Goal: Task Accomplishment & Management: Manage account settings

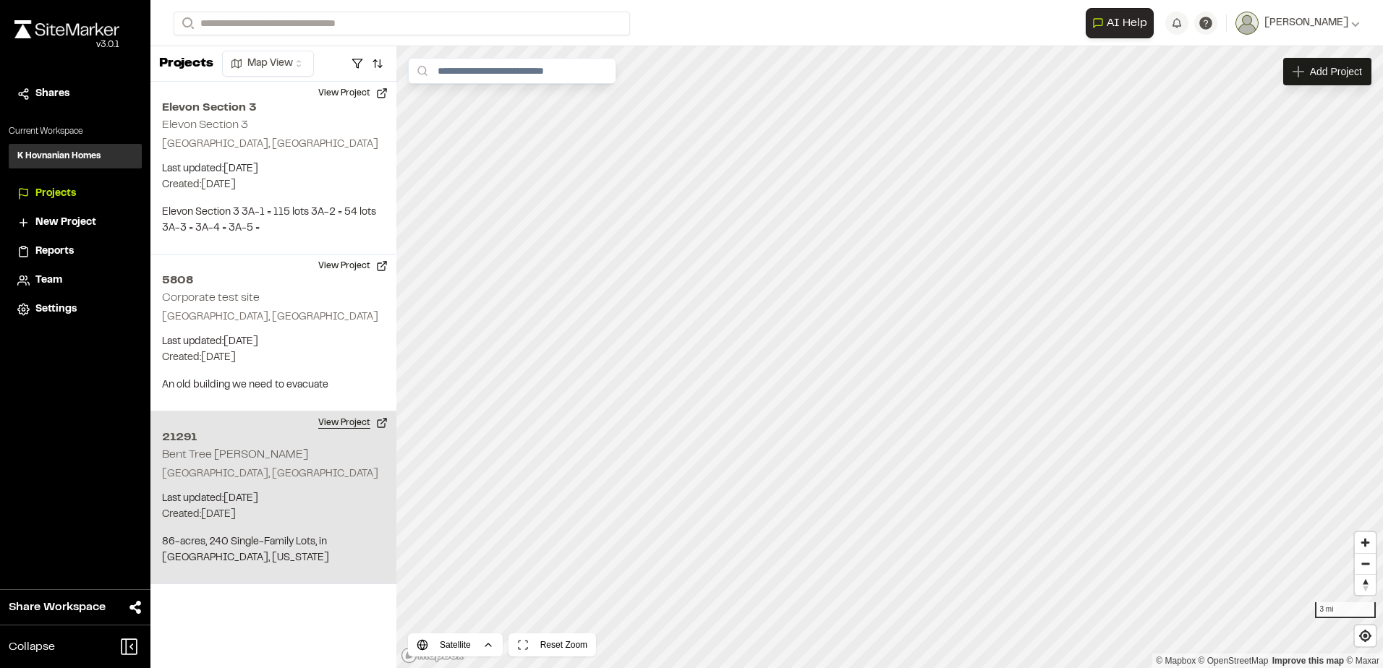
click at [354, 423] on button "View Project" at bounding box center [352, 422] width 87 height 23
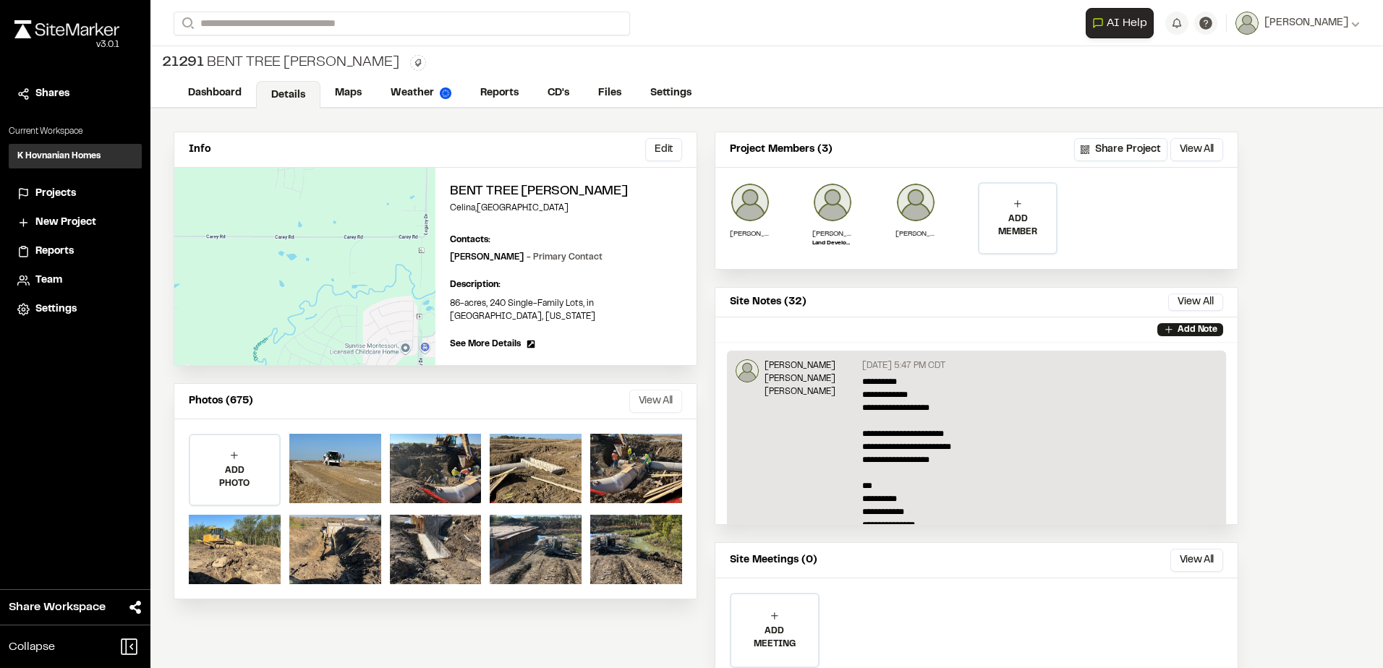
click at [653, 390] on button "View All" at bounding box center [655, 401] width 53 height 23
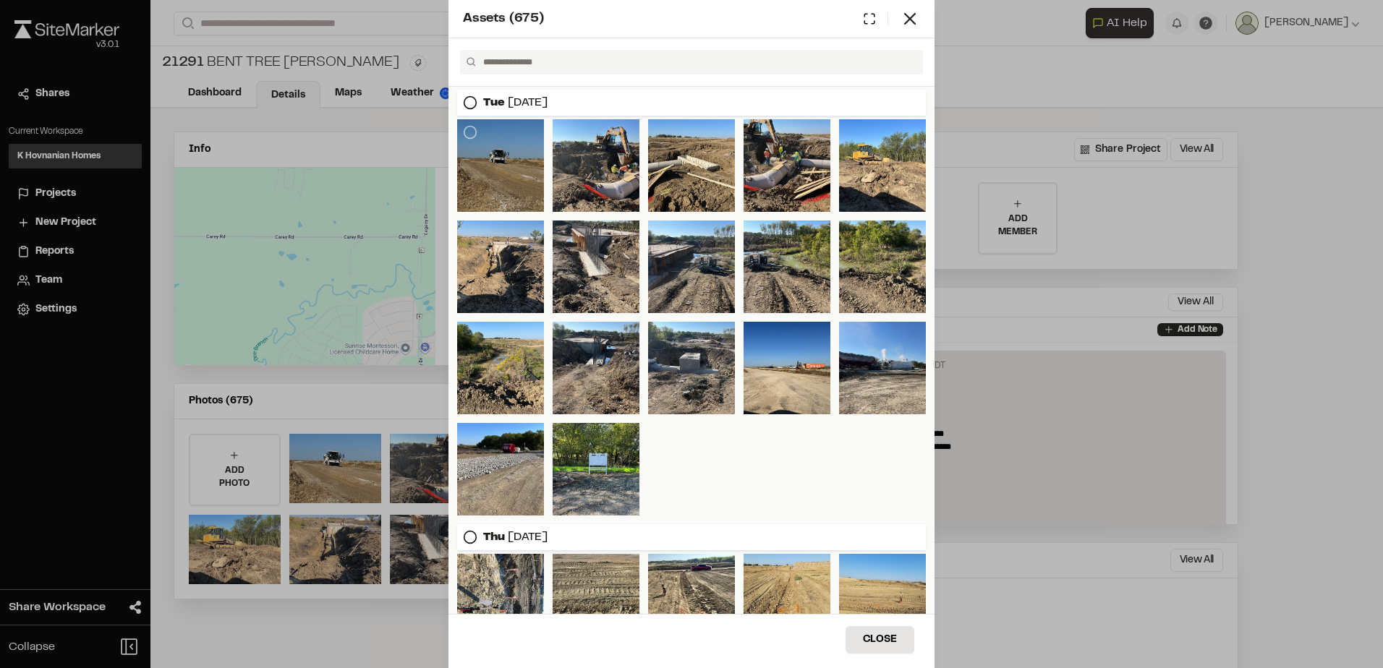
click at [496, 171] on div at bounding box center [500, 165] width 87 height 93
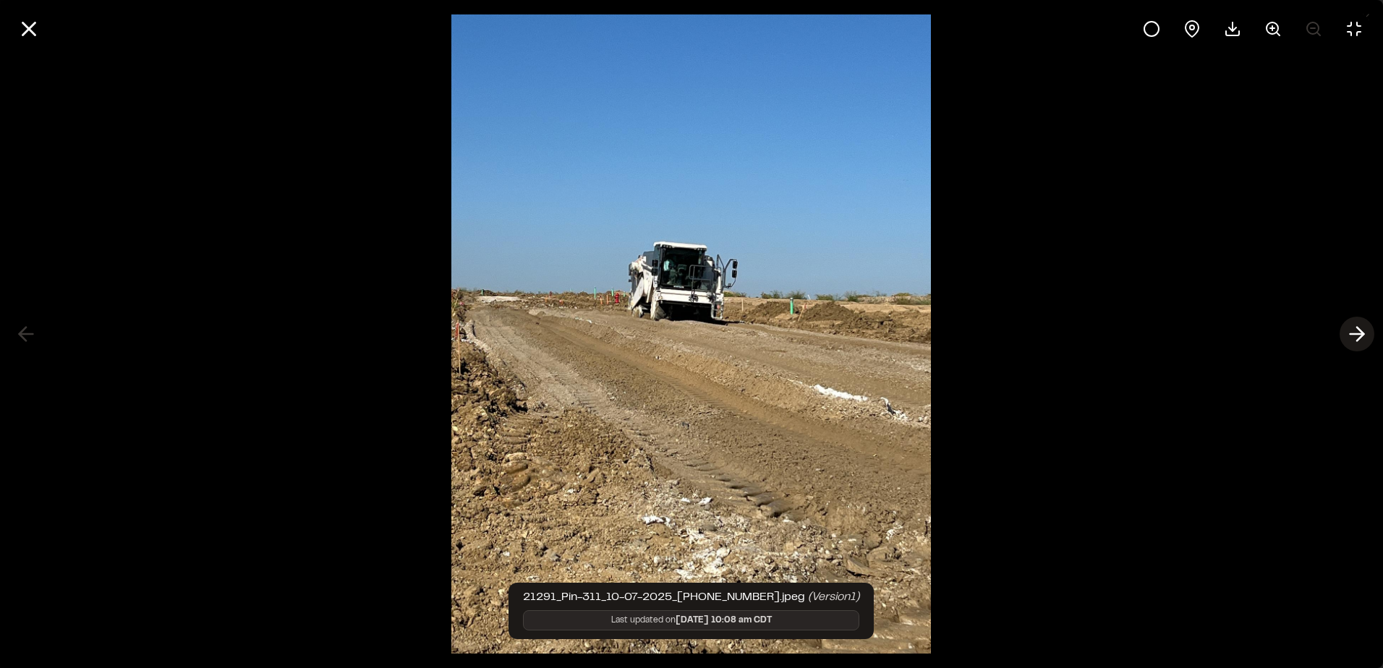
click at [1354, 334] on line at bounding box center [1357, 334] width 14 height 0
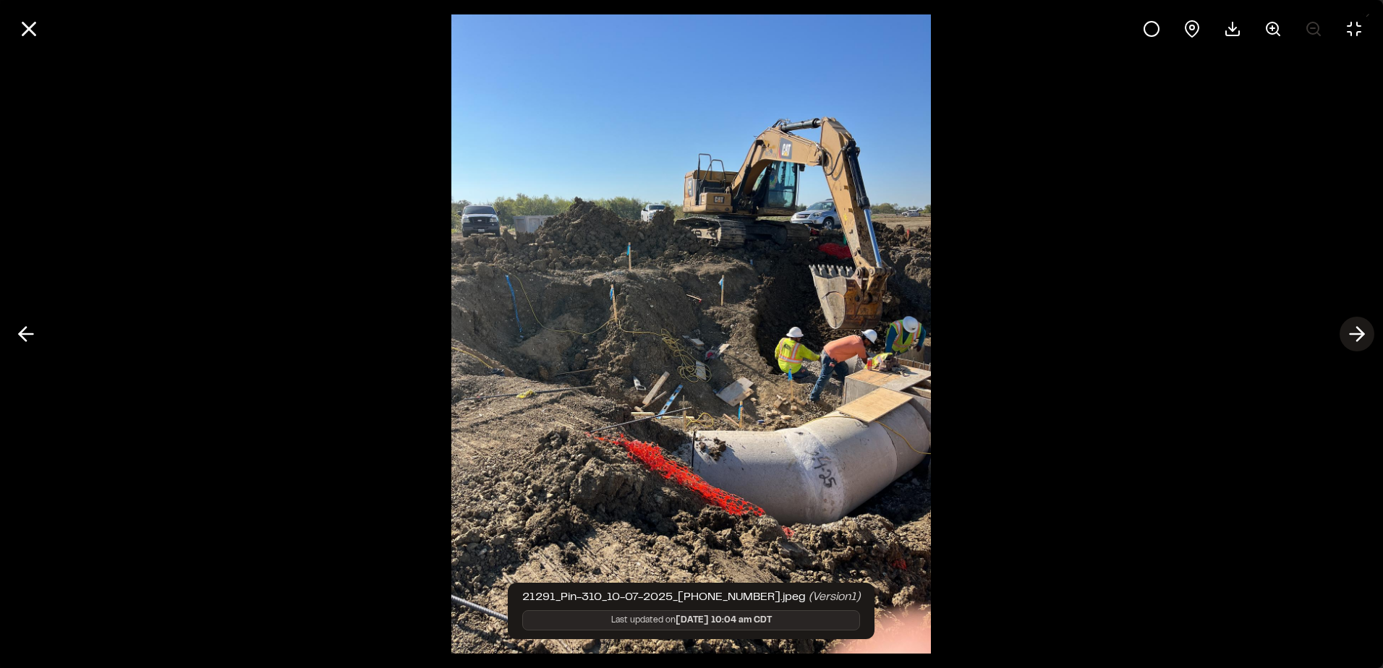
click at [1354, 334] on line at bounding box center [1357, 334] width 14 height 0
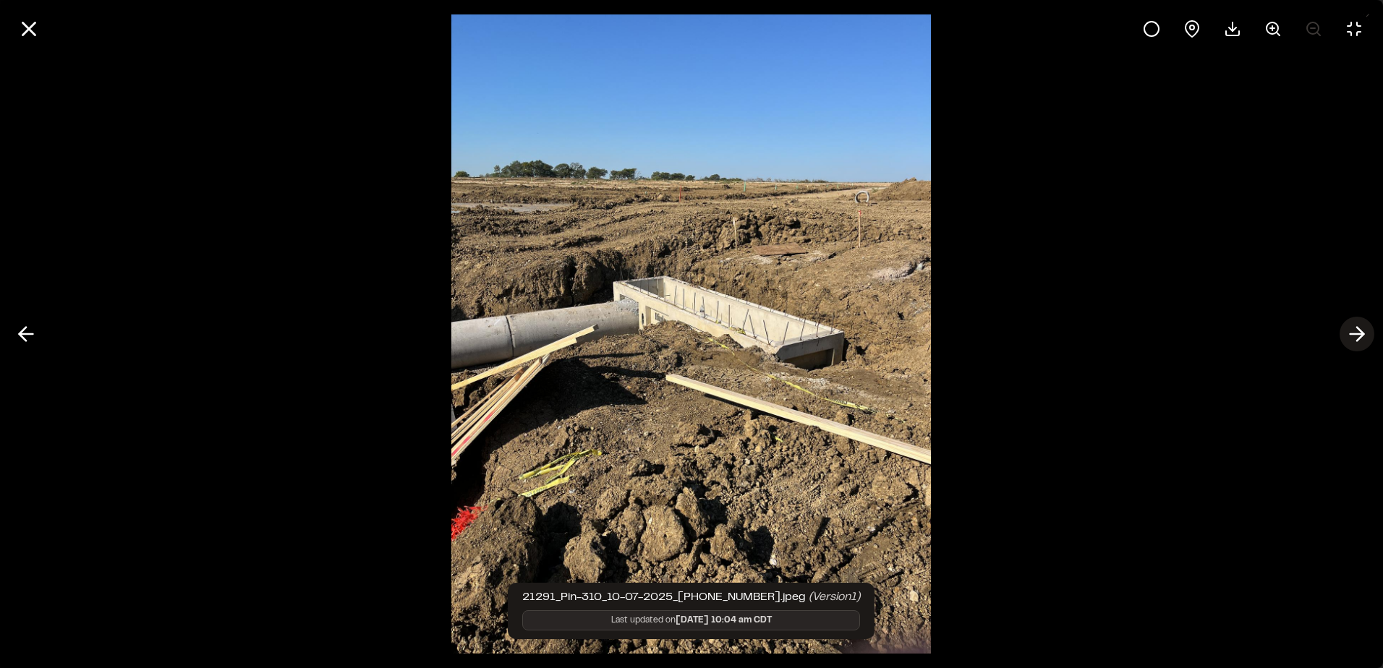
click at [1354, 334] on line at bounding box center [1357, 334] width 14 height 0
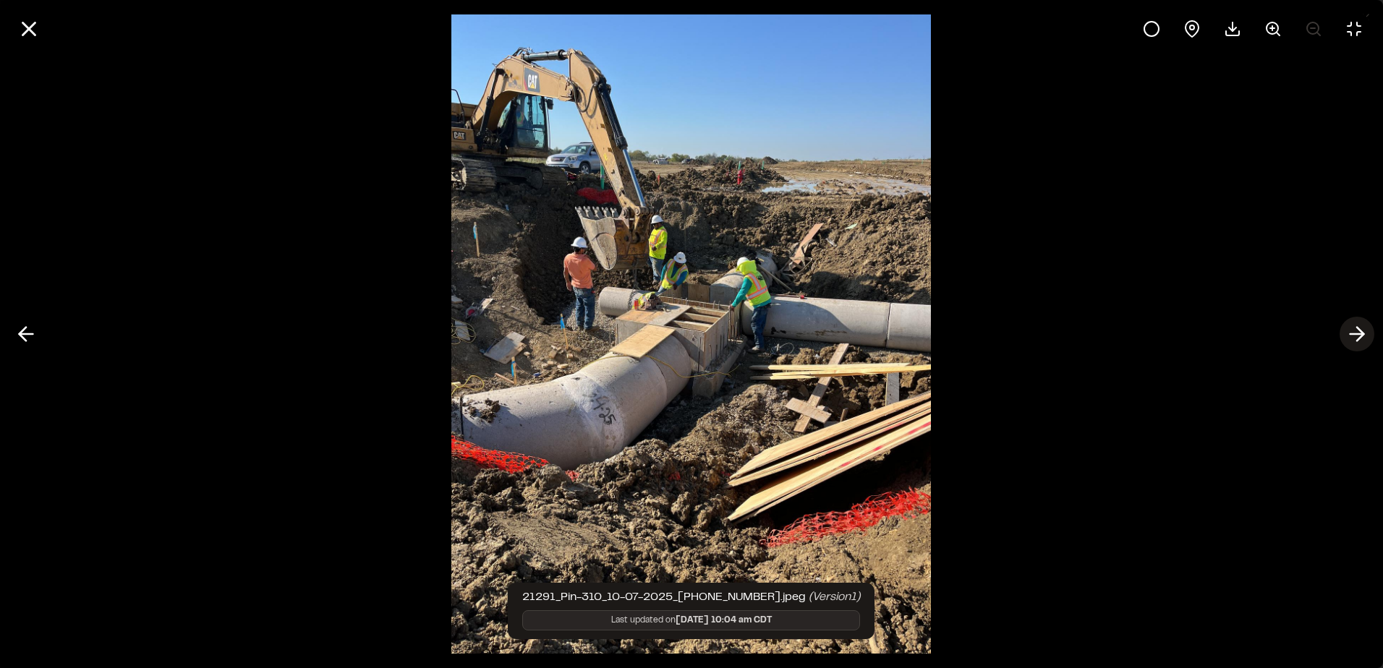
click at [1354, 334] on line at bounding box center [1357, 334] width 14 height 0
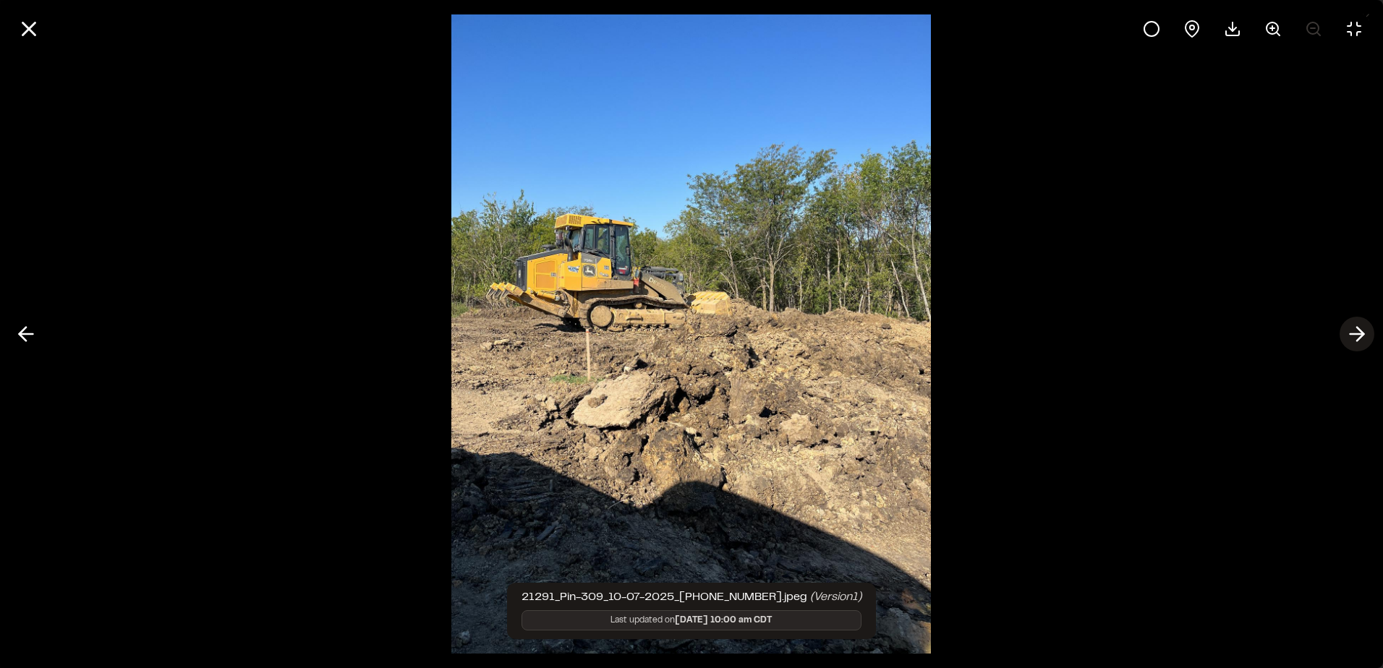
click at [1354, 334] on line at bounding box center [1357, 334] width 14 height 0
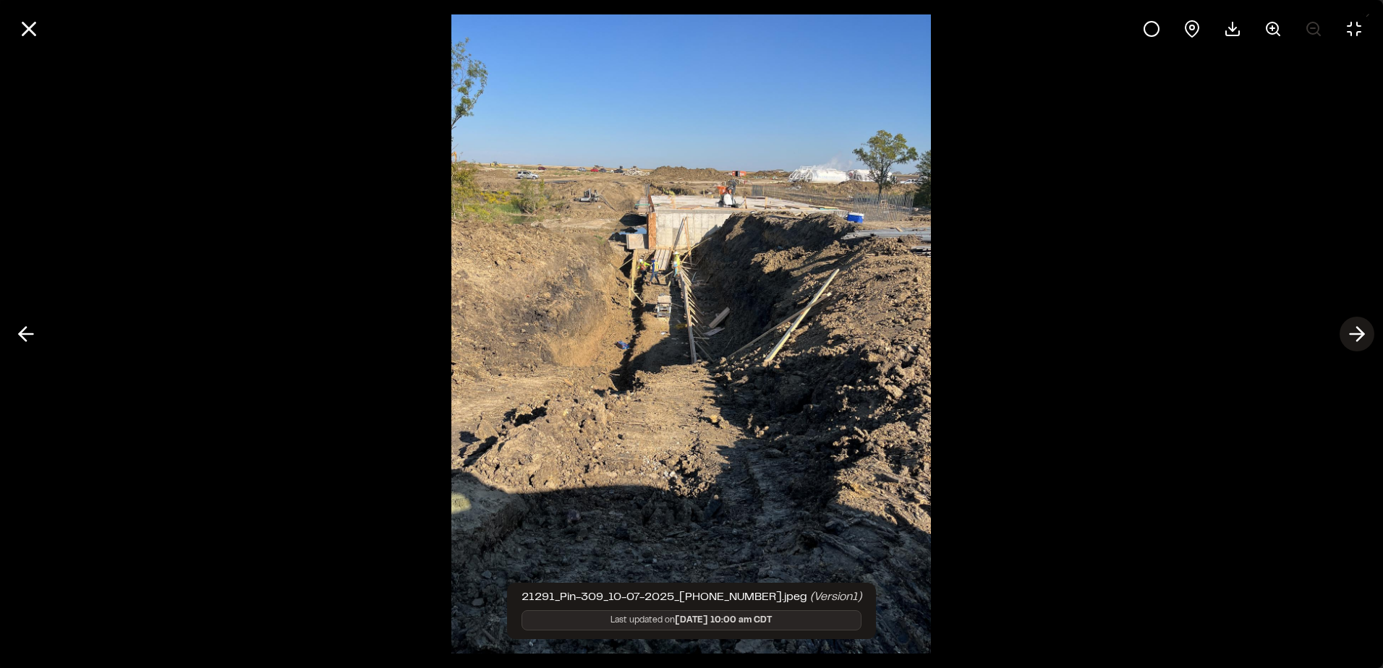
click at [1354, 334] on line at bounding box center [1357, 334] width 14 height 0
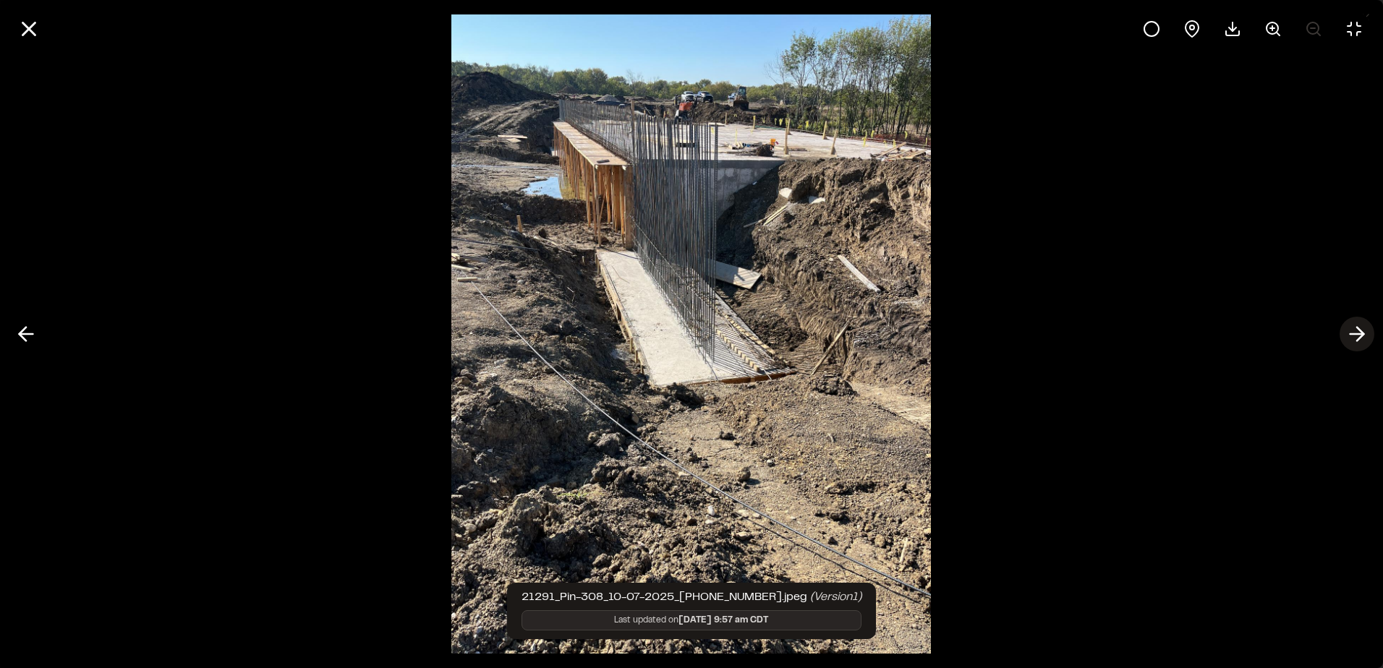
click at [1354, 334] on line at bounding box center [1357, 334] width 14 height 0
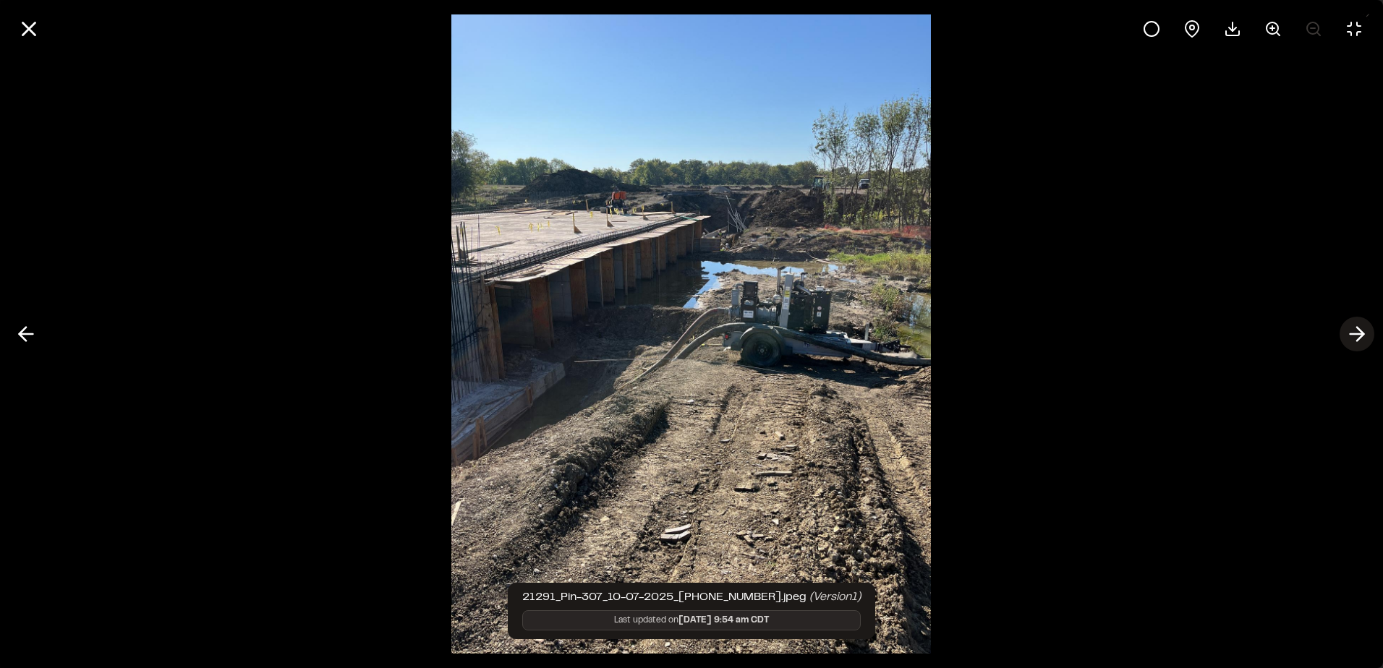
click at [1354, 334] on line at bounding box center [1357, 334] width 14 height 0
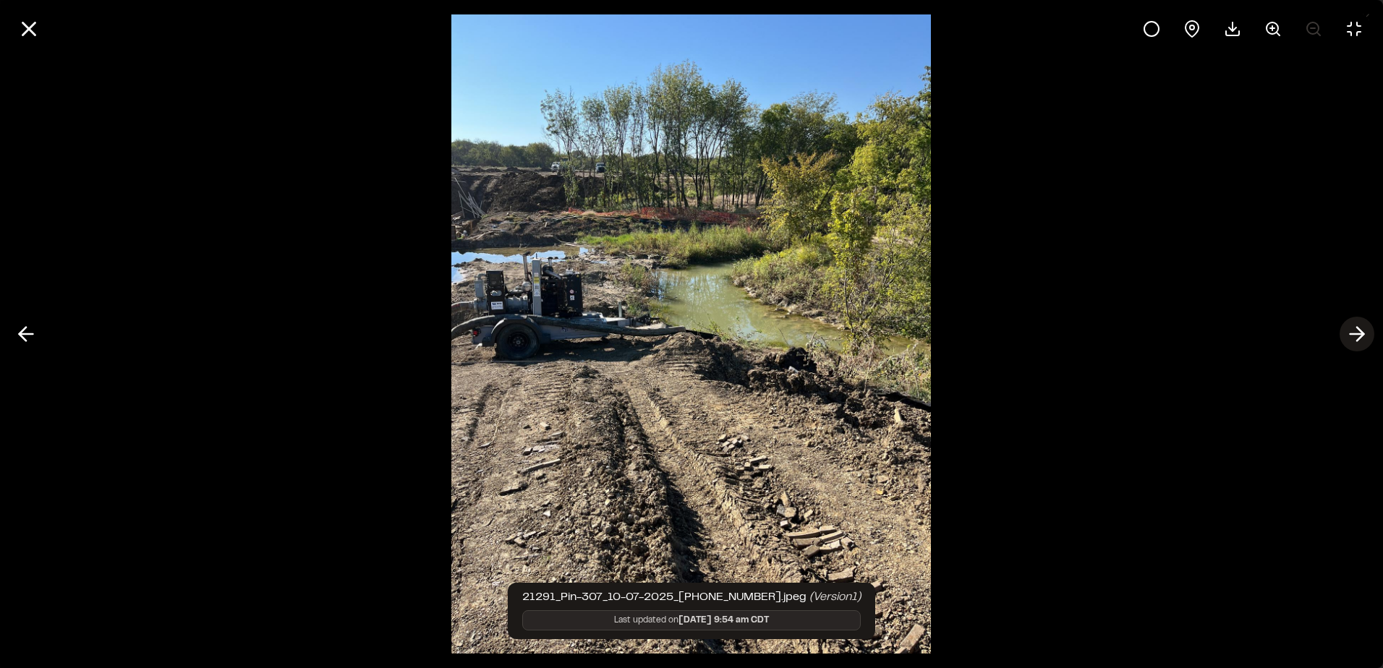
click at [1354, 334] on line at bounding box center [1357, 334] width 14 height 0
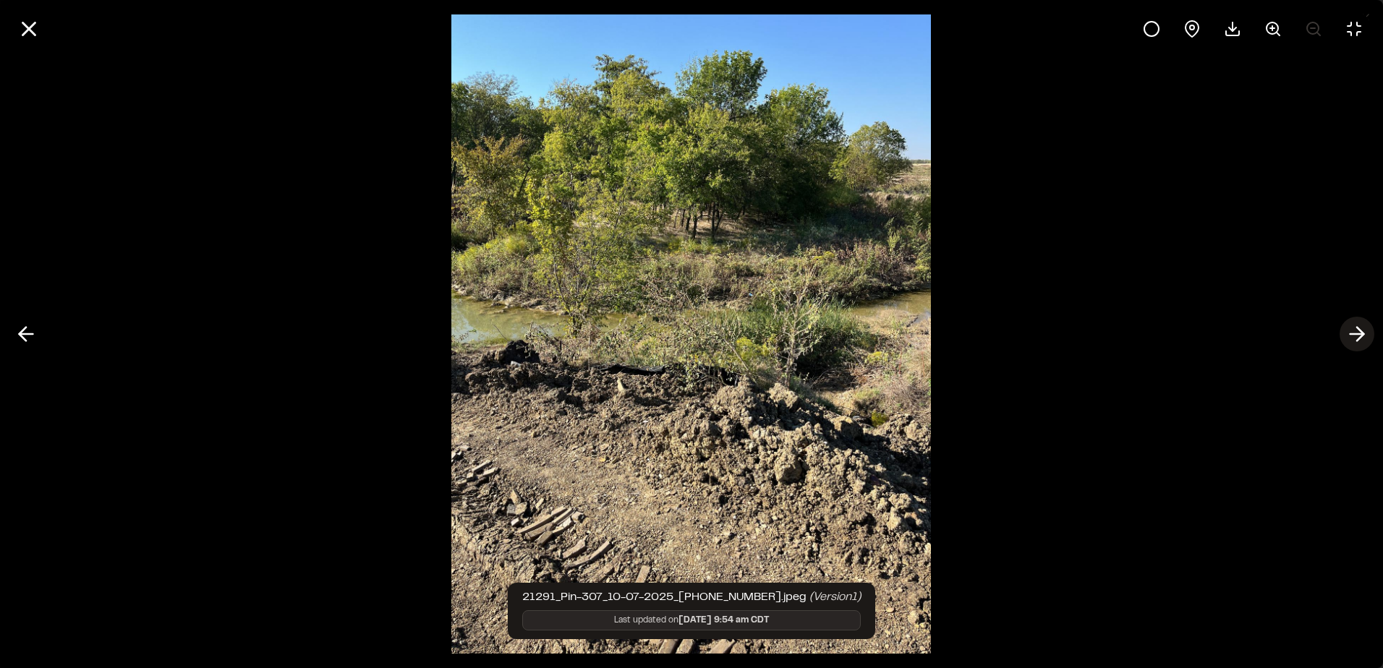
click at [1354, 334] on line at bounding box center [1357, 334] width 14 height 0
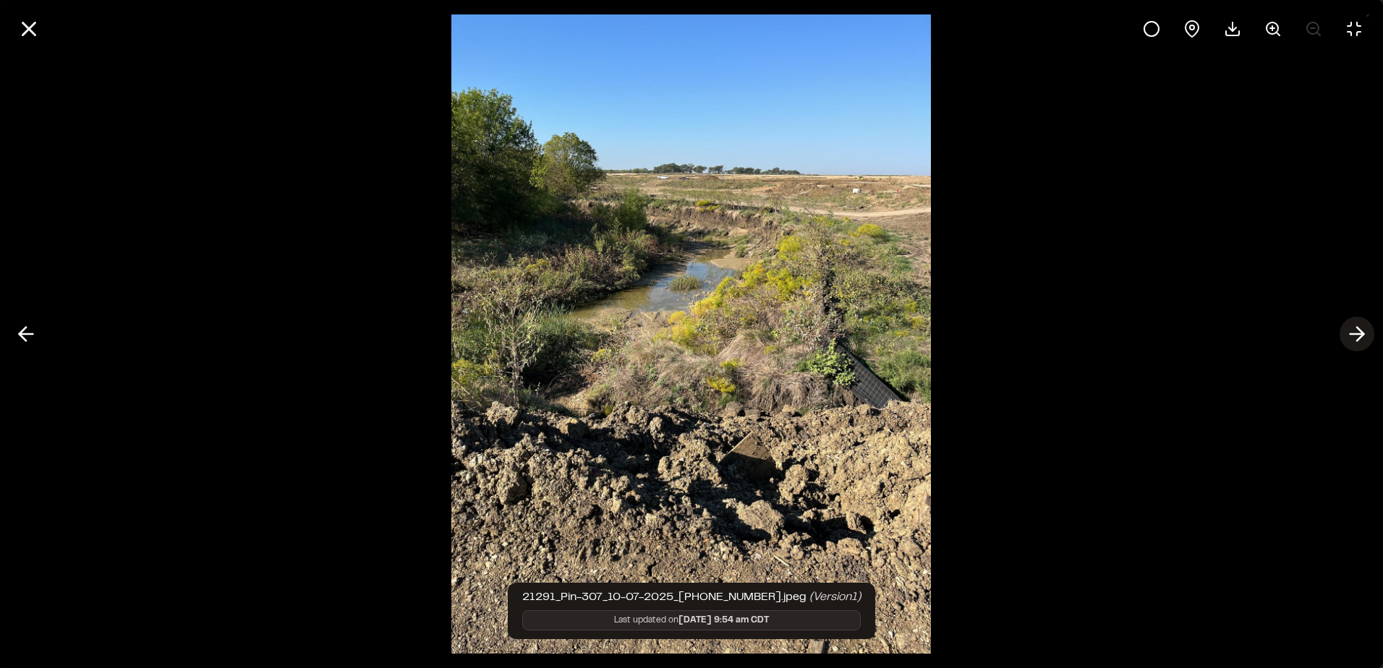
click at [1354, 334] on line at bounding box center [1357, 334] width 14 height 0
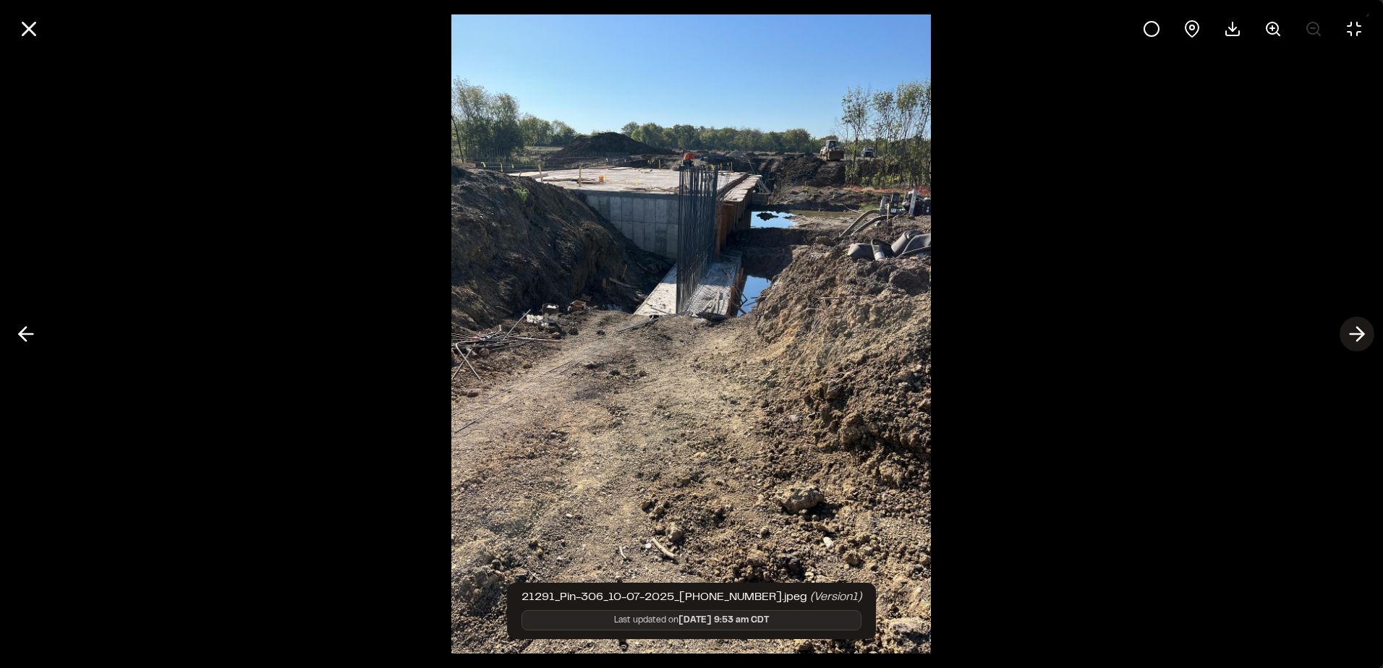
click at [1354, 334] on line at bounding box center [1357, 334] width 14 height 0
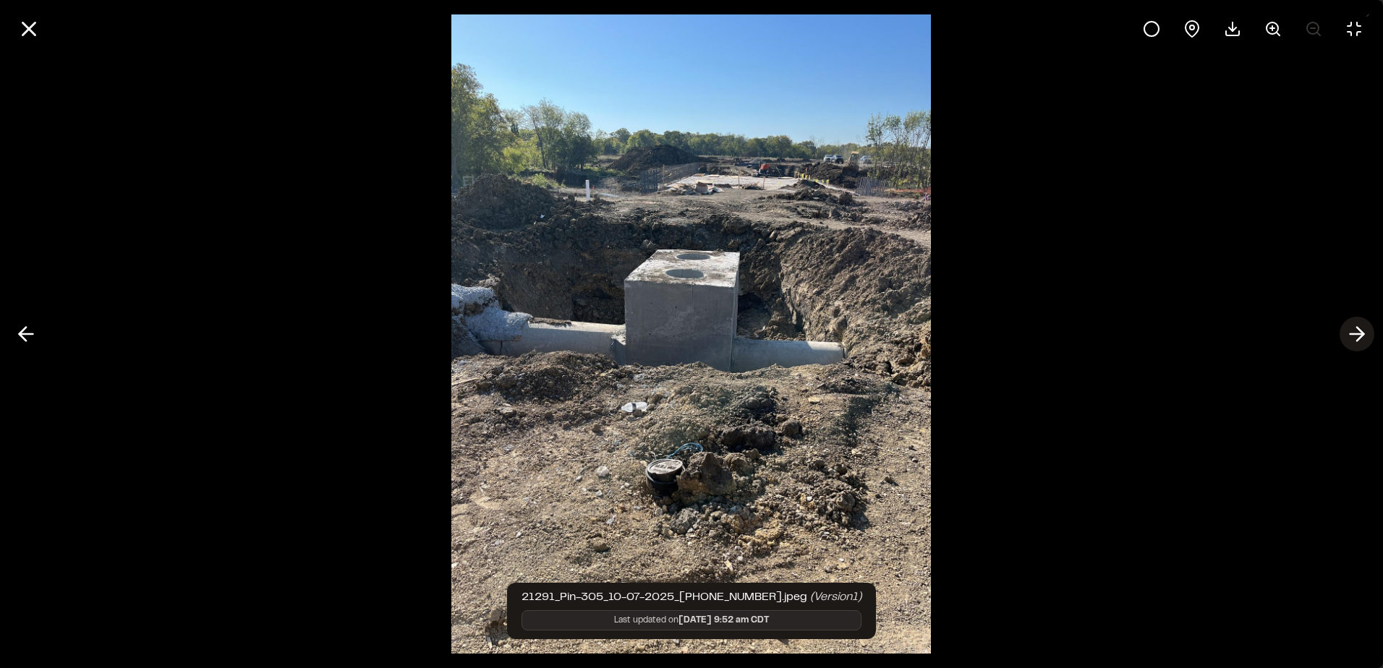
click at [1354, 334] on line at bounding box center [1357, 334] width 14 height 0
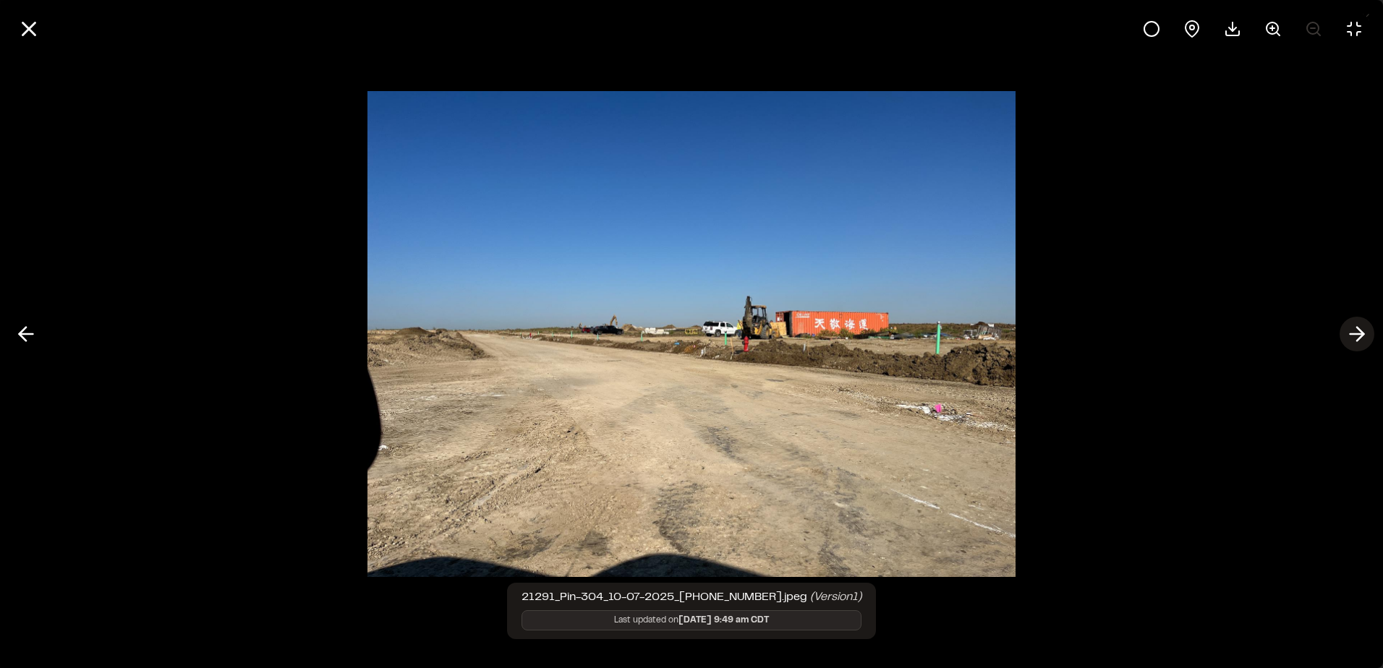
click at [1354, 334] on line at bounding box center [1357, 334] width 14 height 0
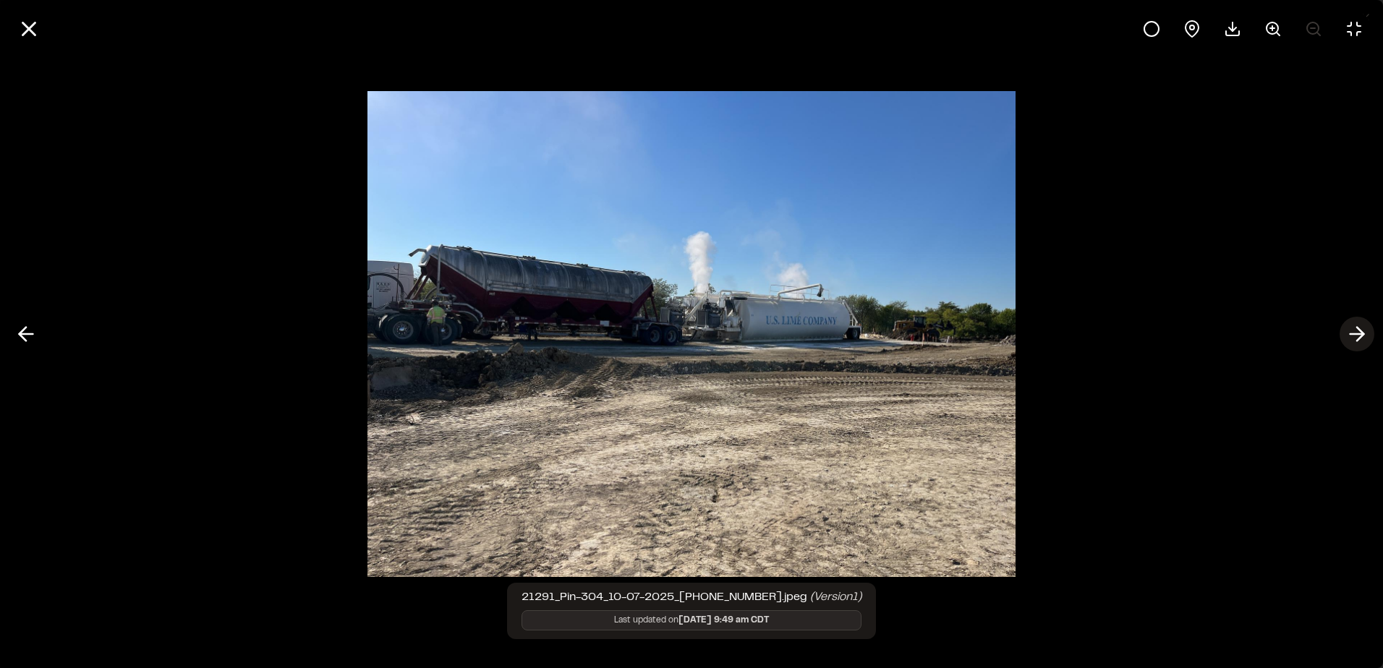
click at [1354, 334] on line at bounding box center [1357, 334] width 14 height 0
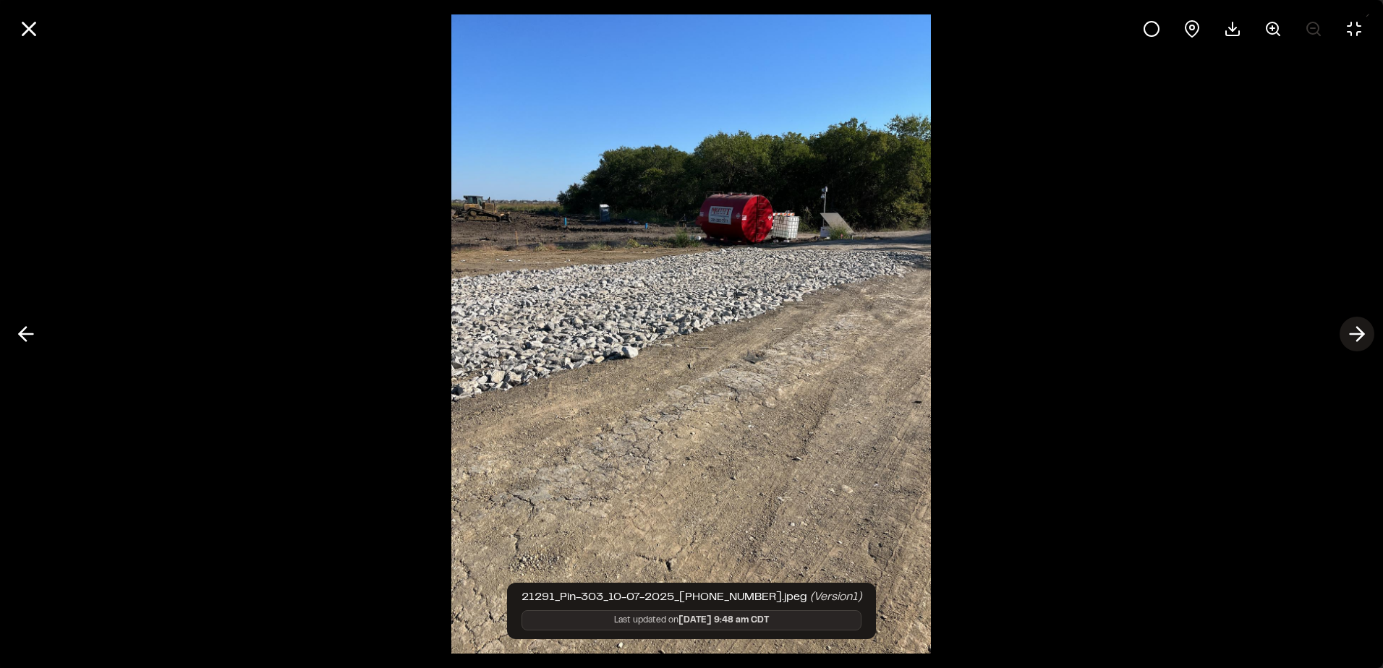
click at [1354, 334] on line at bounding box center [1357, 334] width 14 height 0
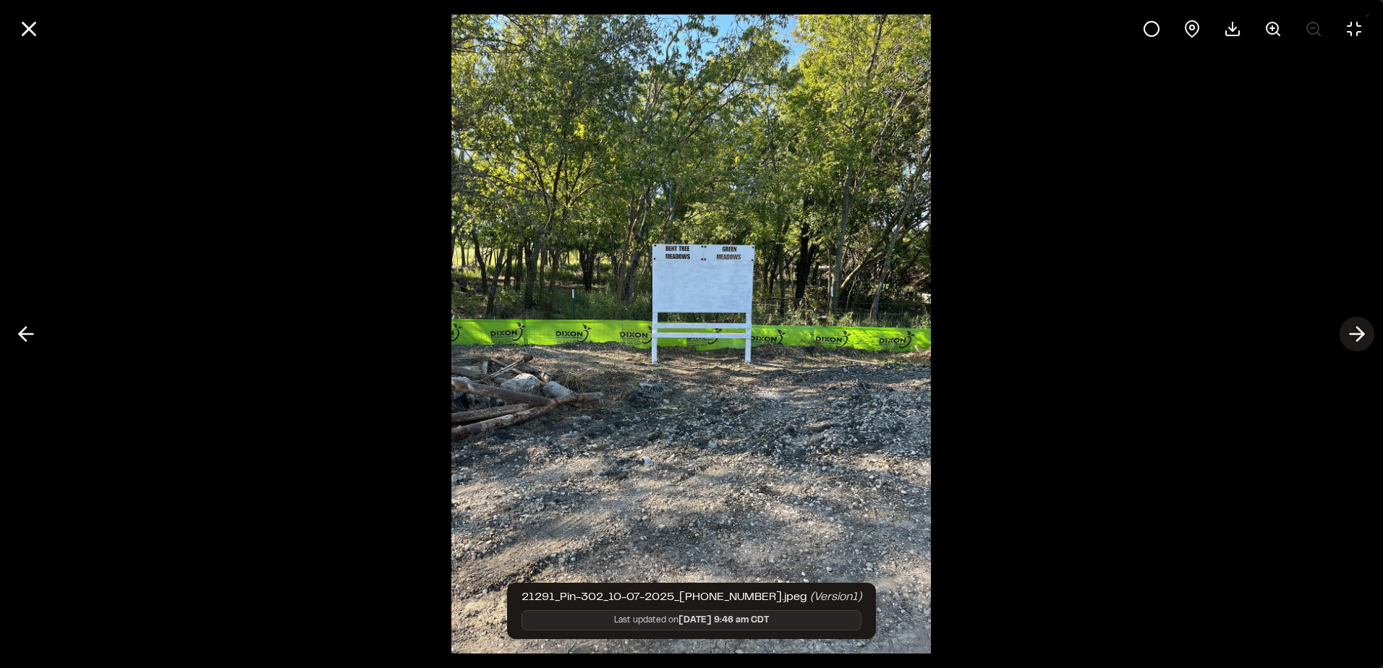
click at [1354, 334] on line at bounding box center [1357, 334] width 14 height 0
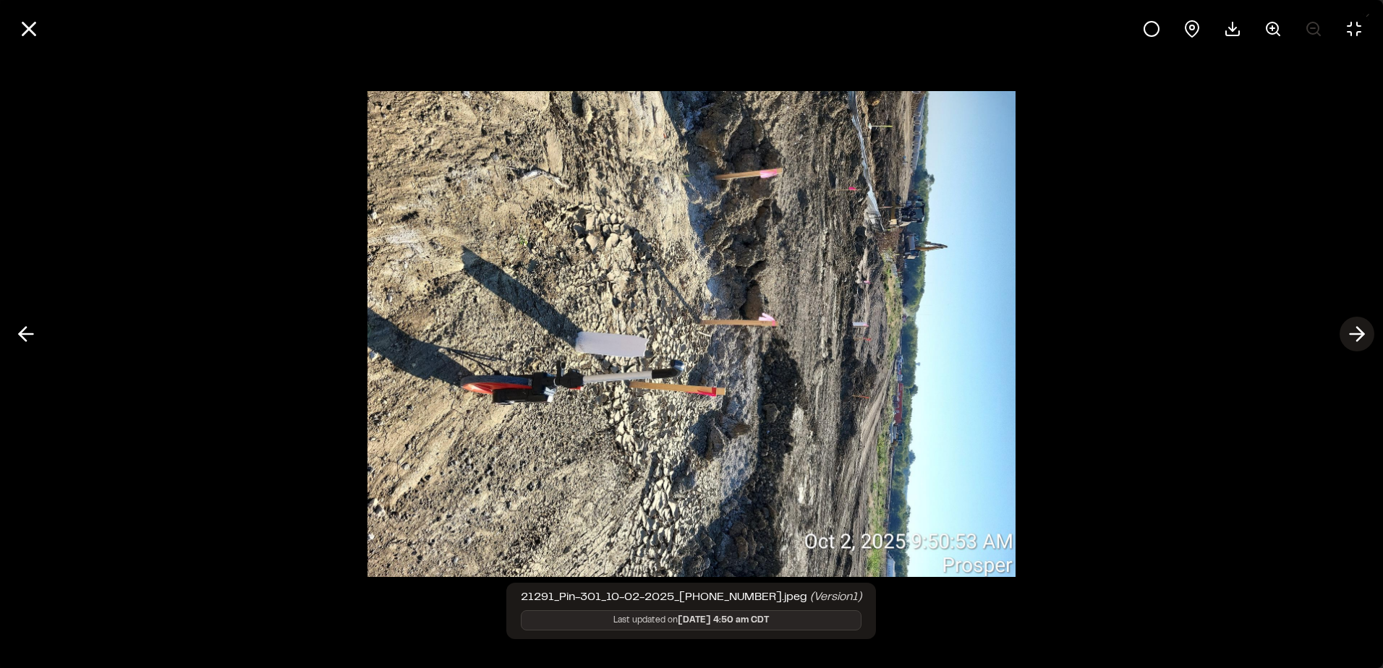
click at [1354, 334] on line at bounding box center [1357, 334] width 14 height 0
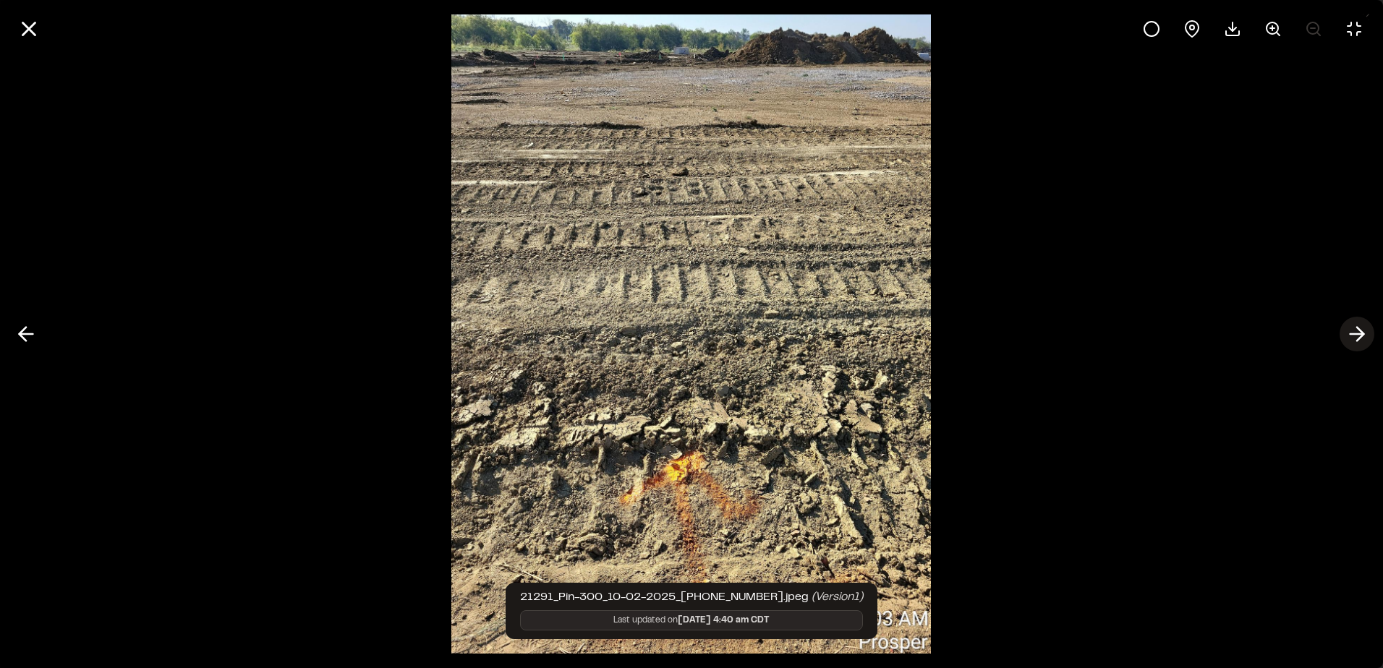
click at [1354, 334] on line at bounding box center [1357, 334] width 14 height 0
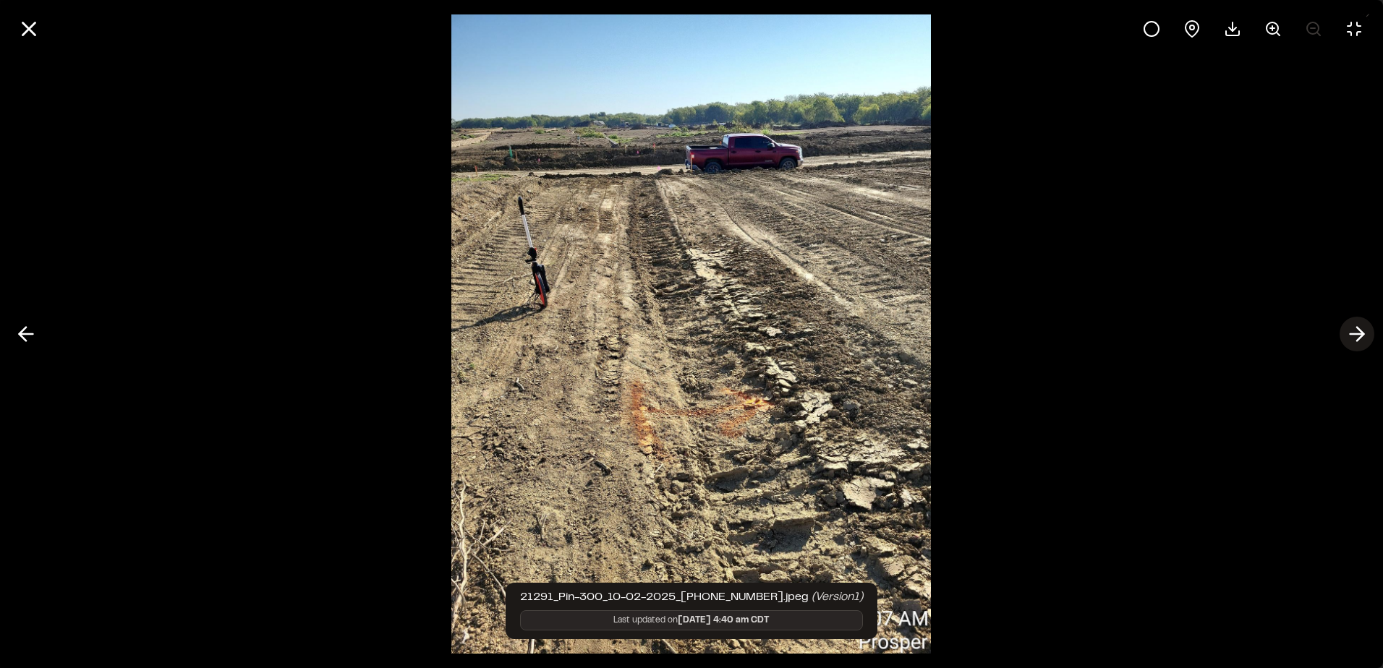
click at [1354, 334] on line at bounding box center [1357, 334] width 14 height 0
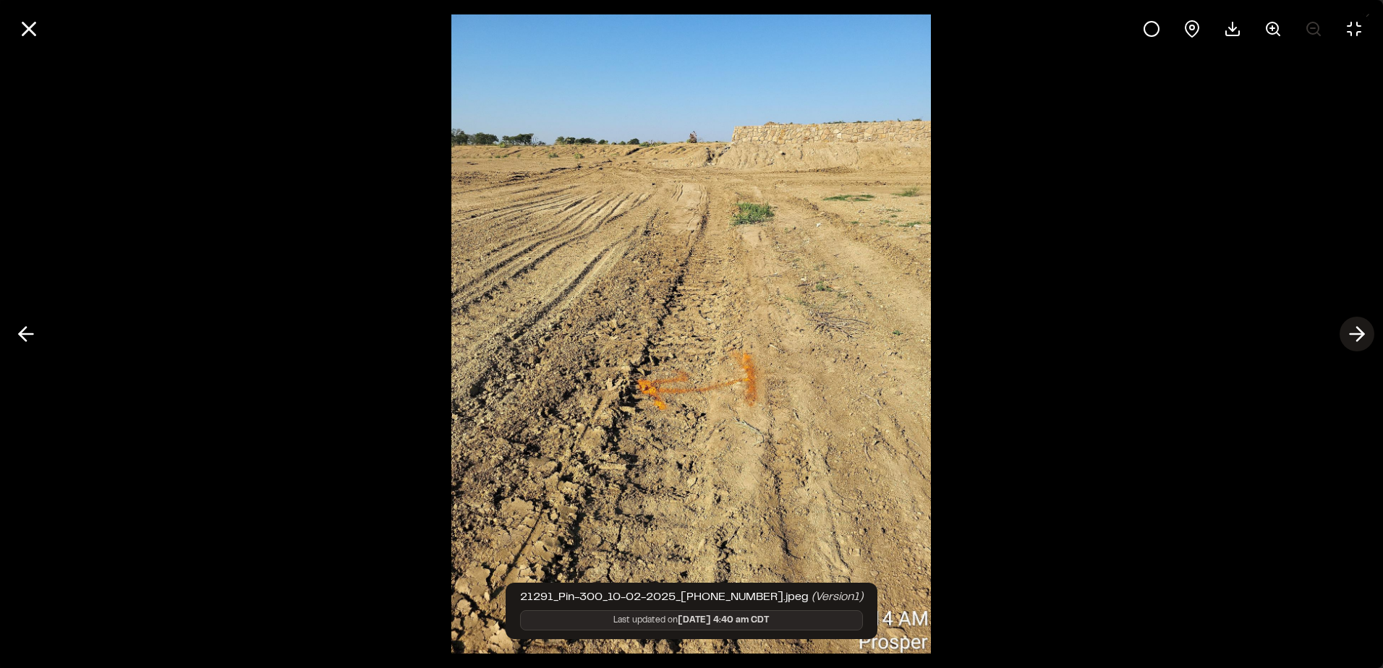
click at [1354, 334] on line at bounding box center [1357, 334] width 14 height 0
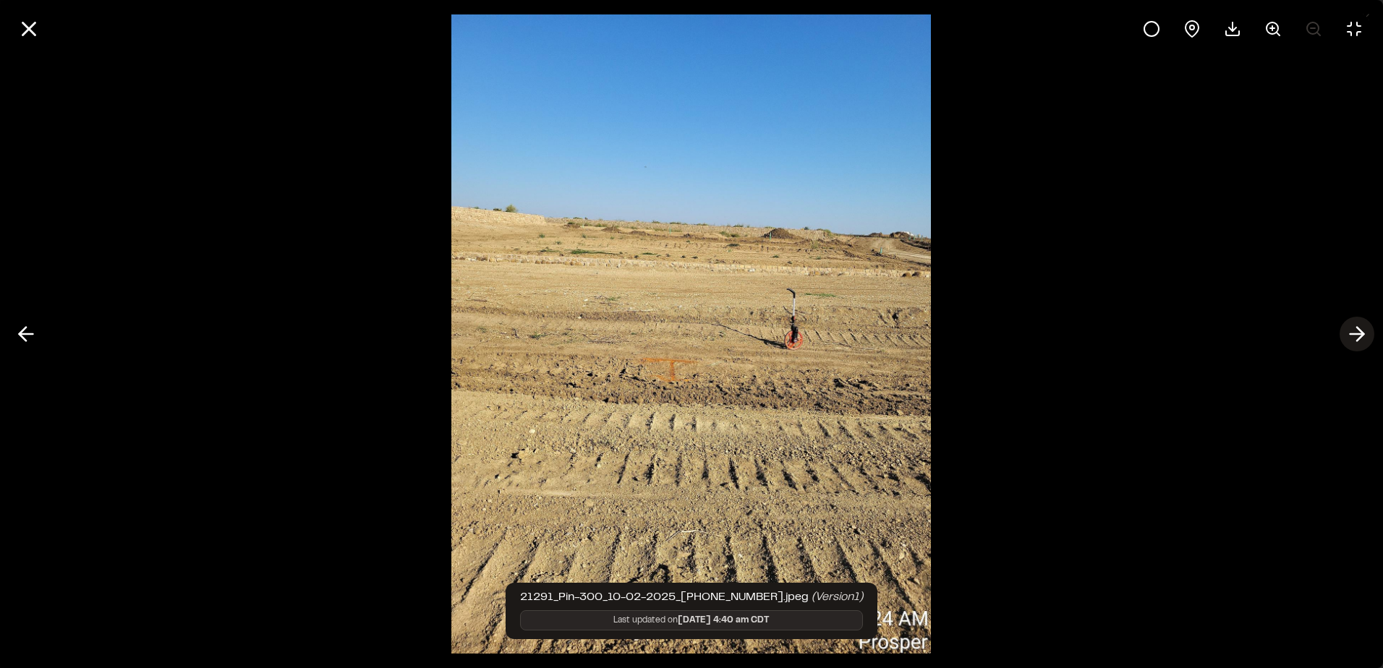
click at [1354, 334] on line at bounding box center [1357, 334] width 14 height 0
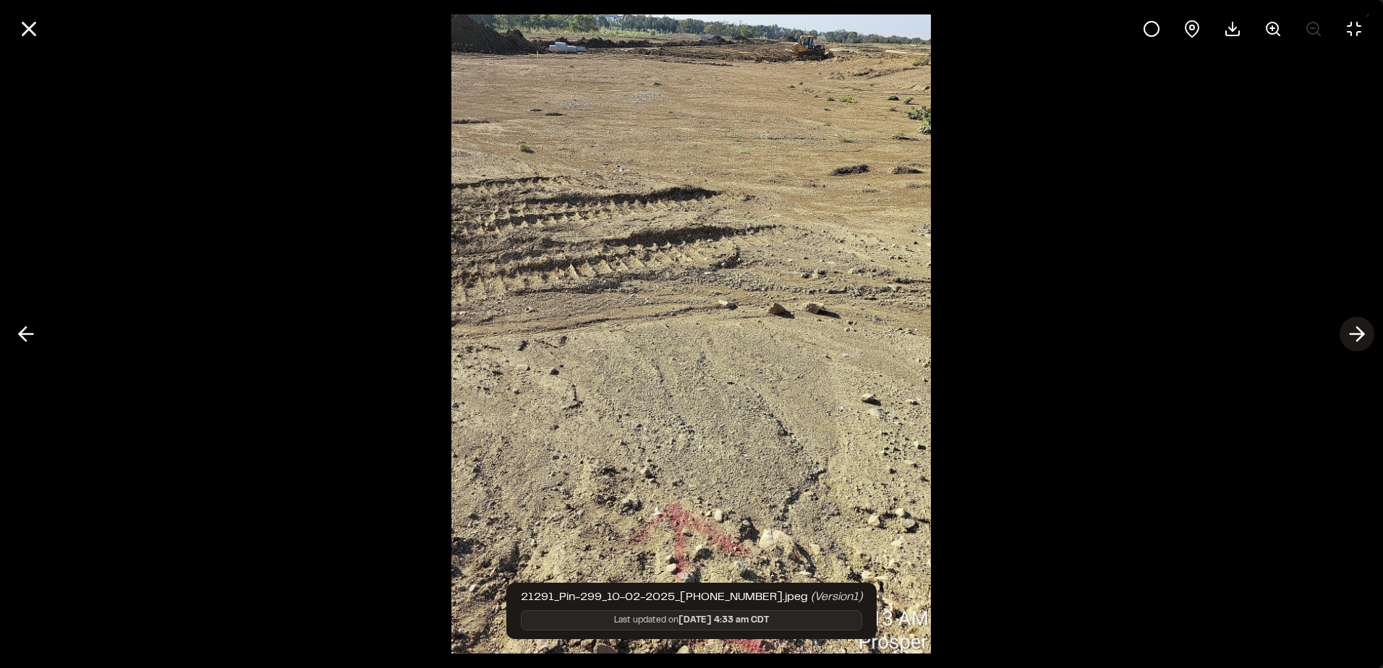
click at [1354, 334] on line at bounding box center [1357, 334] width 14 height 0
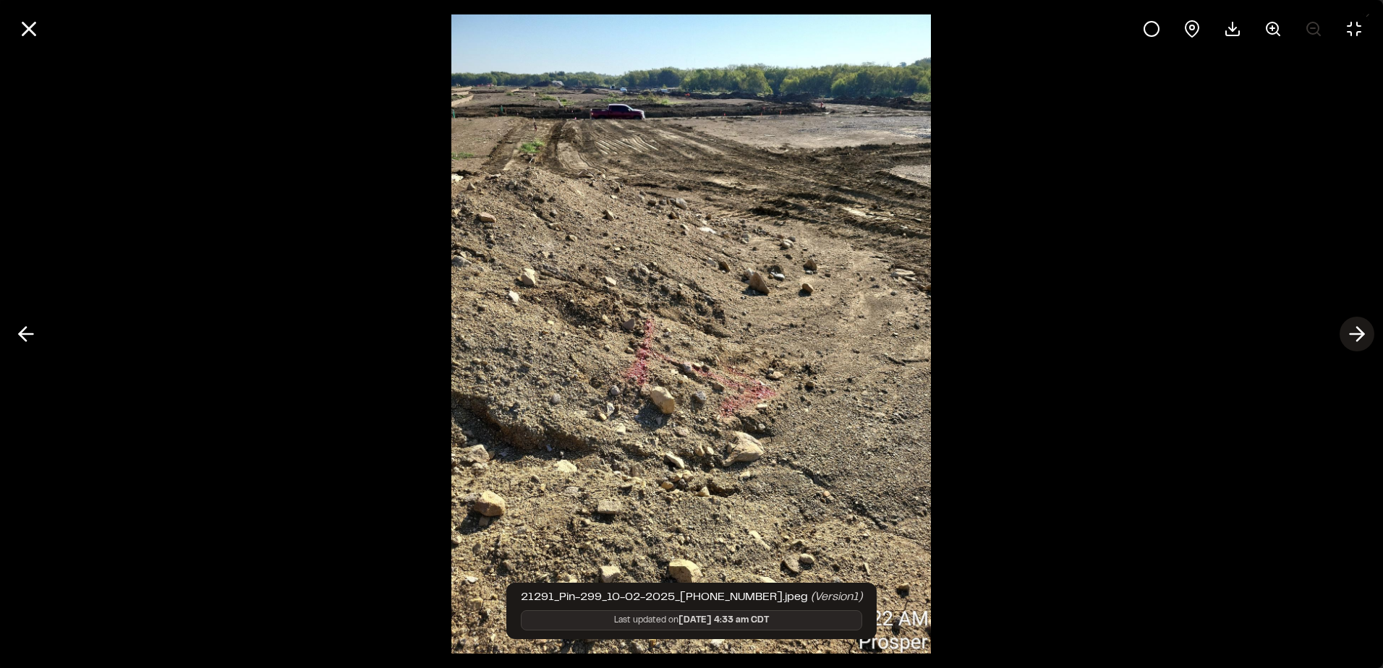
click at [1354, 334] on line at bounding box center [1357, 334] width 14 height 0
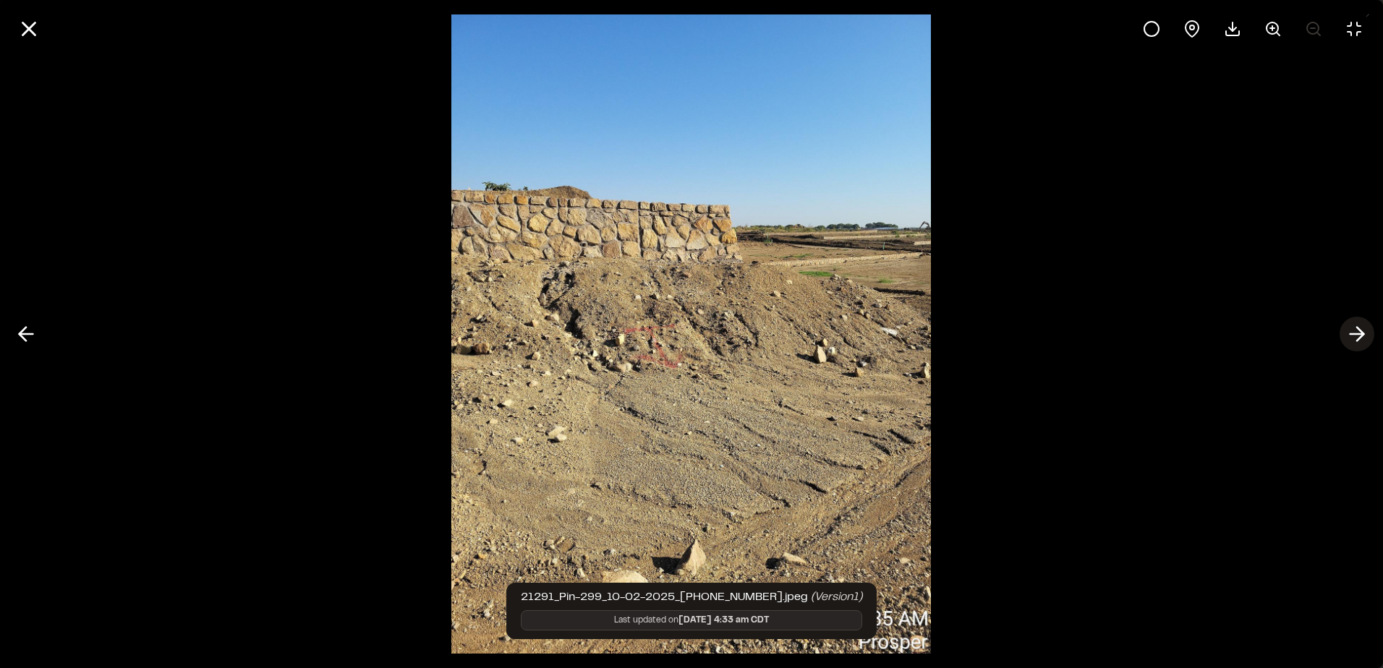
click at [1354, 334] on line at bounding box center [1357, 334] width 14 height 0
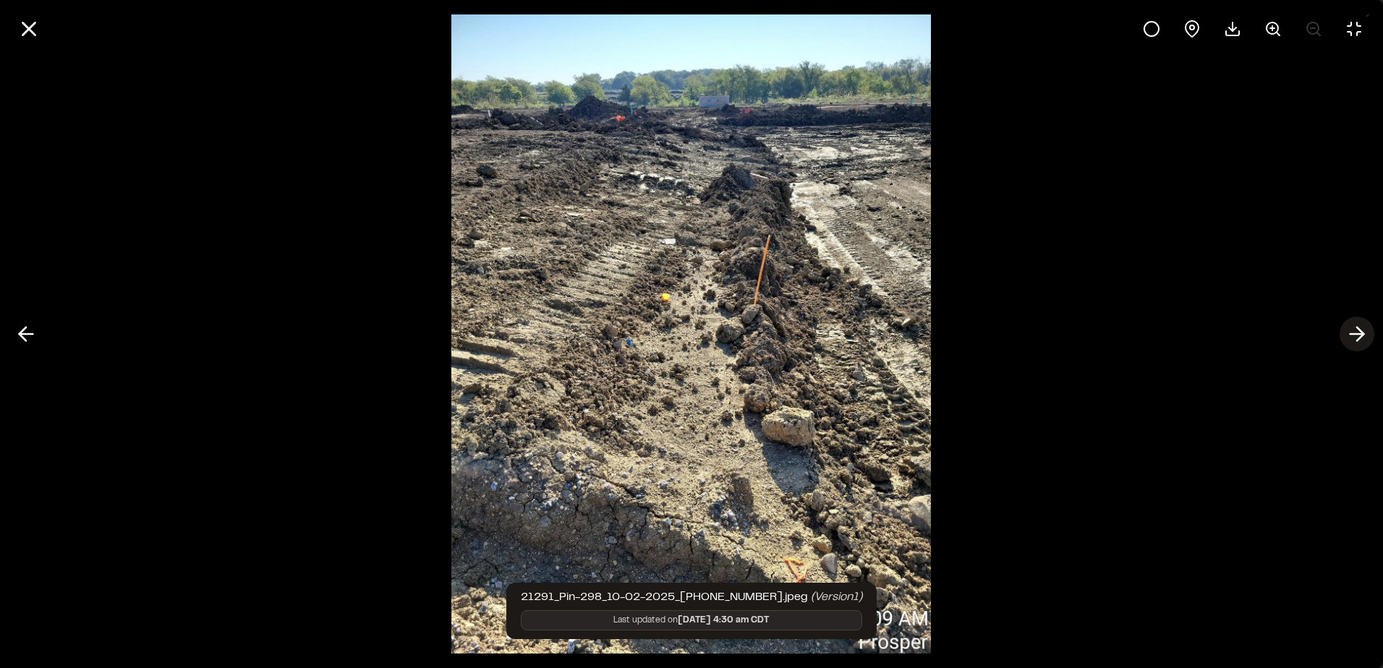
click at [1354, 334] on line at bounding box center [1357, 334] width 14 height 0
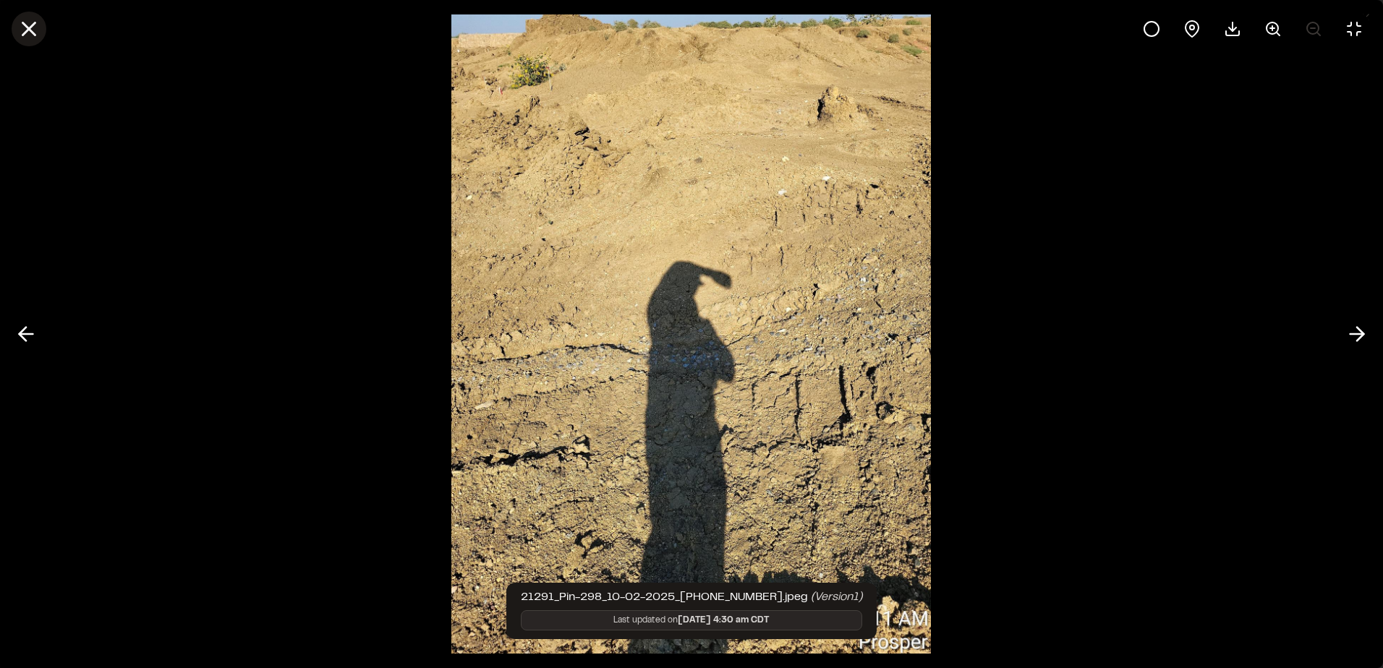
drag, startPoint x: 27, startPoint y: 27, endPoint x: 48, endPoint y: 62, distance: 41.2
click at [28, 26] on icon at bounding box center [29, 29] width 25 height 25
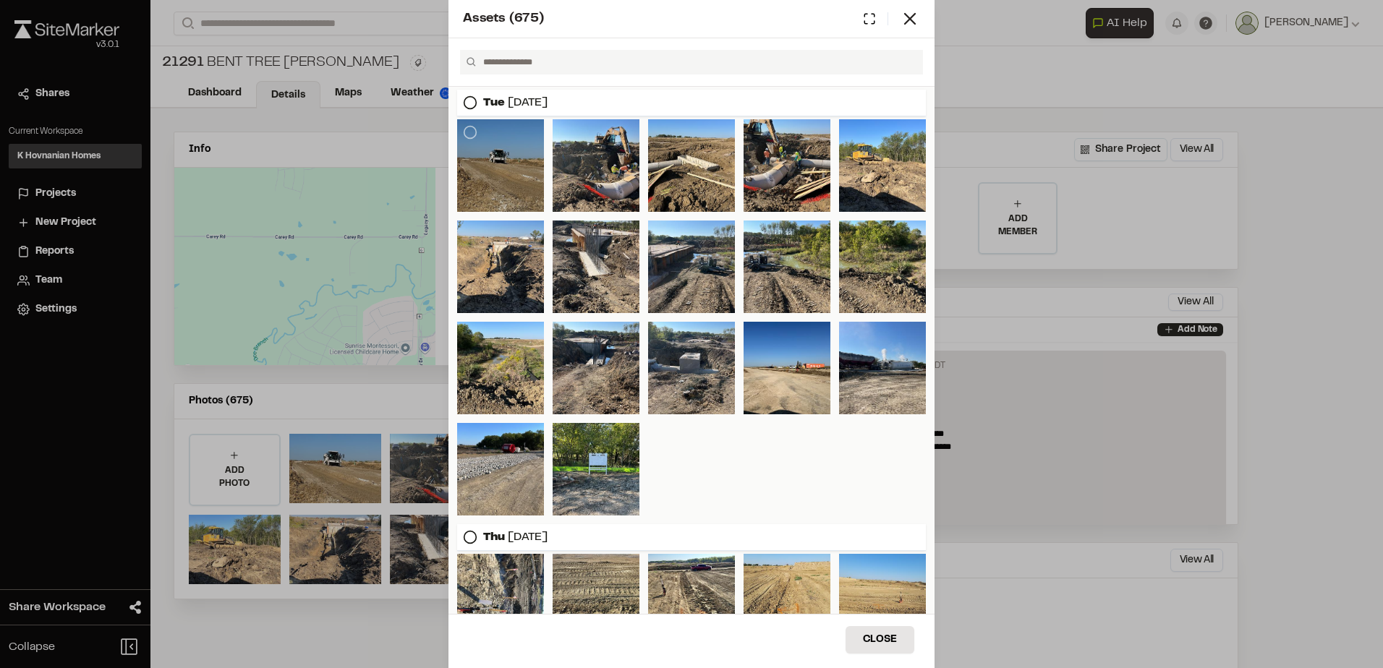
click at [513, 191] on div at bounding box center [500, 165] width 87 height 93
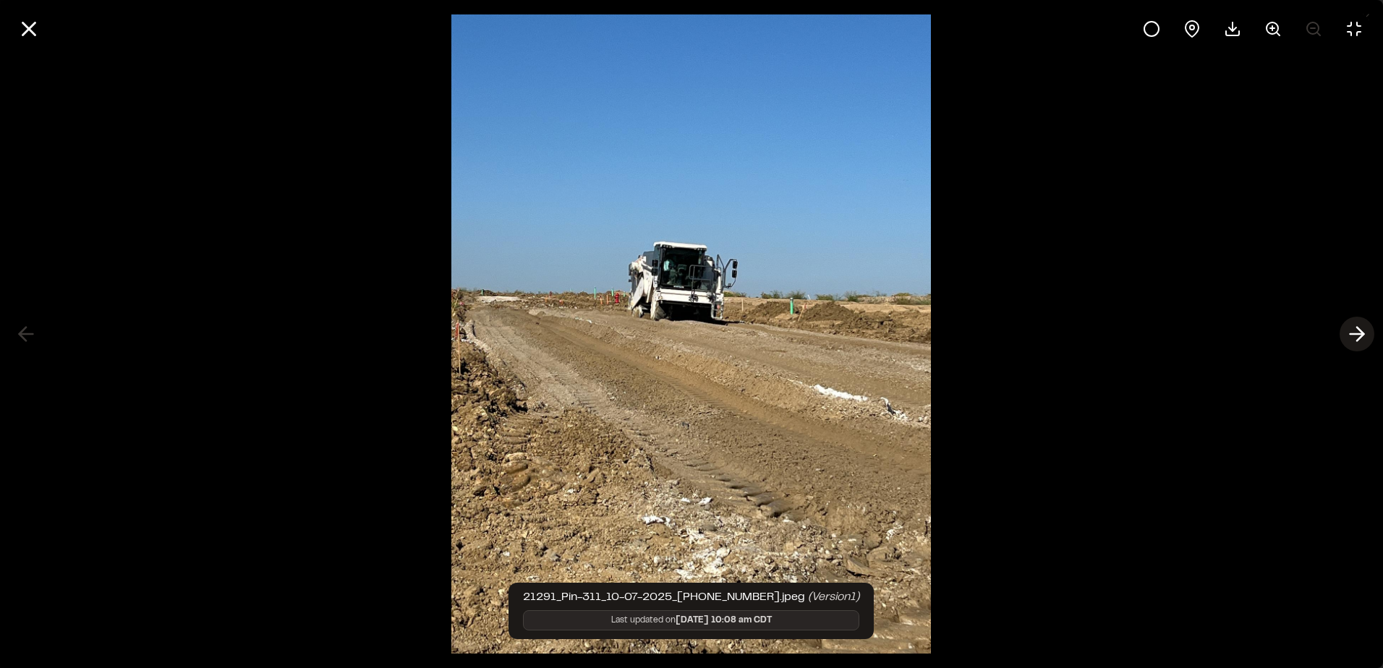
click at [1362, 328] on icon at bounding box center [1356, 334] width 23 height 25
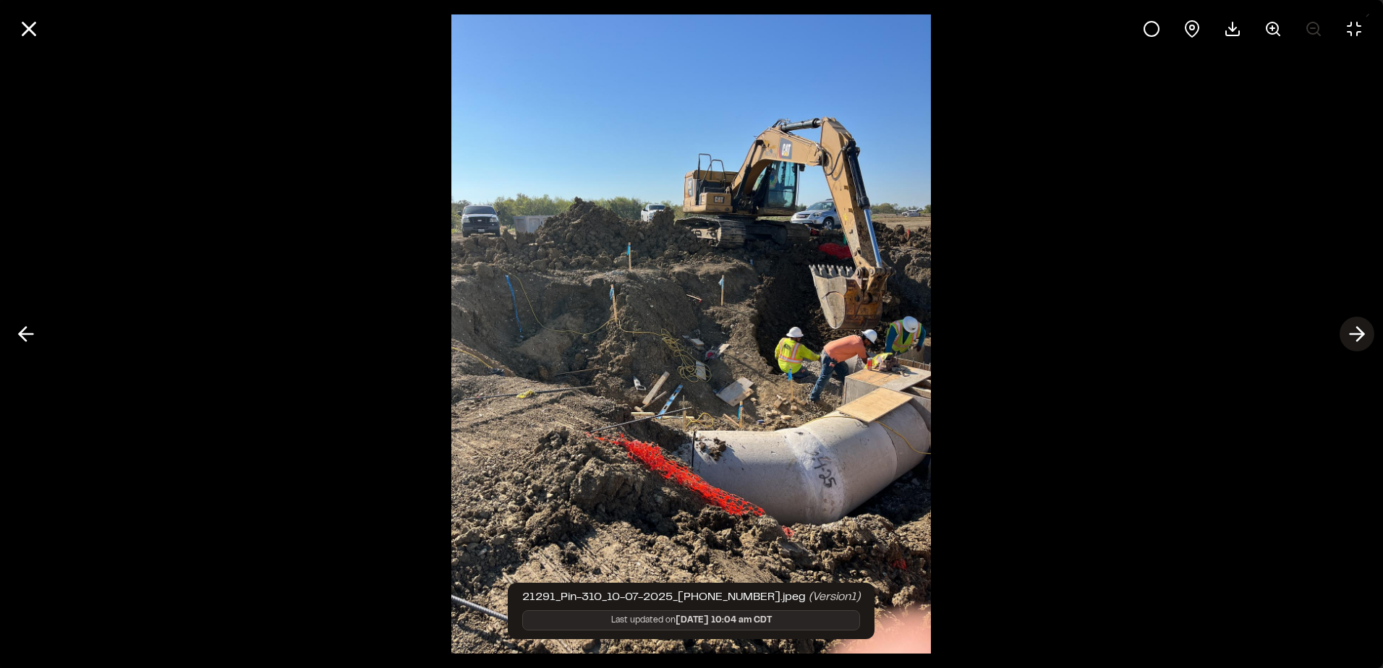
click at [1360, 329] on icon at bounding box center [1356, 334] width 23 height 25
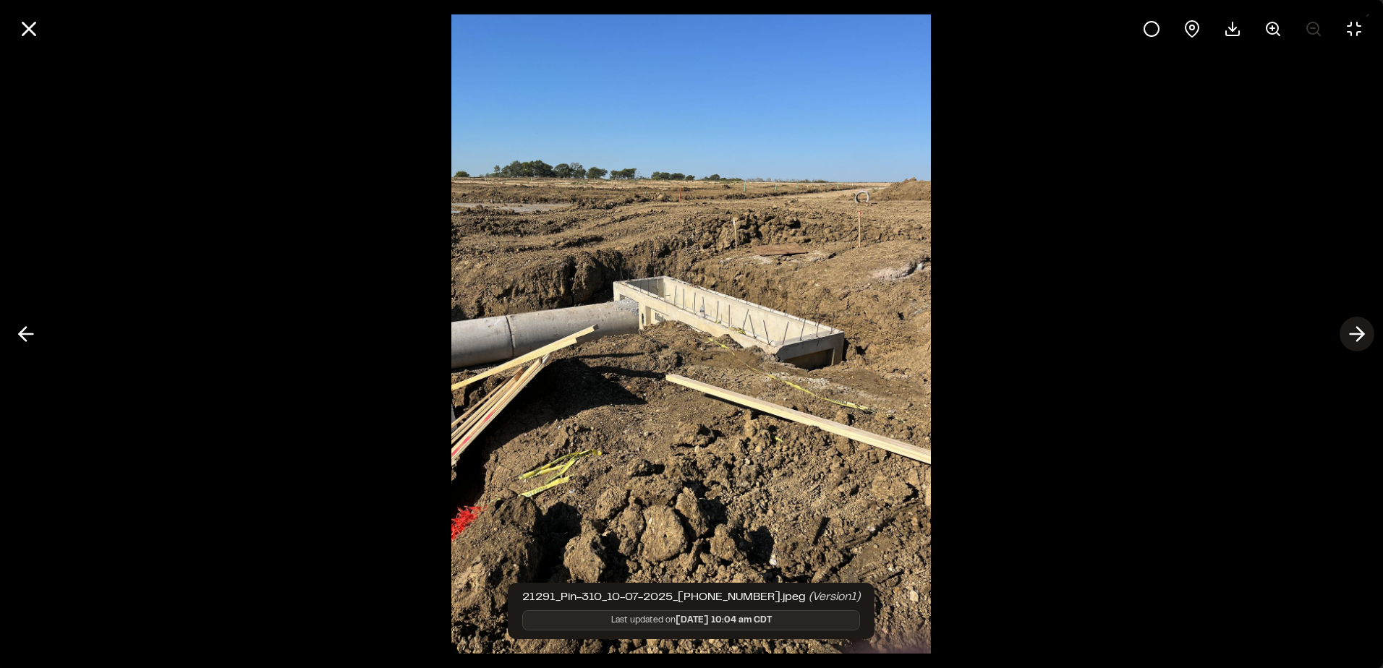
click at [1360, 329] on icon at bounding box center [1356, 334] width 23 height 25
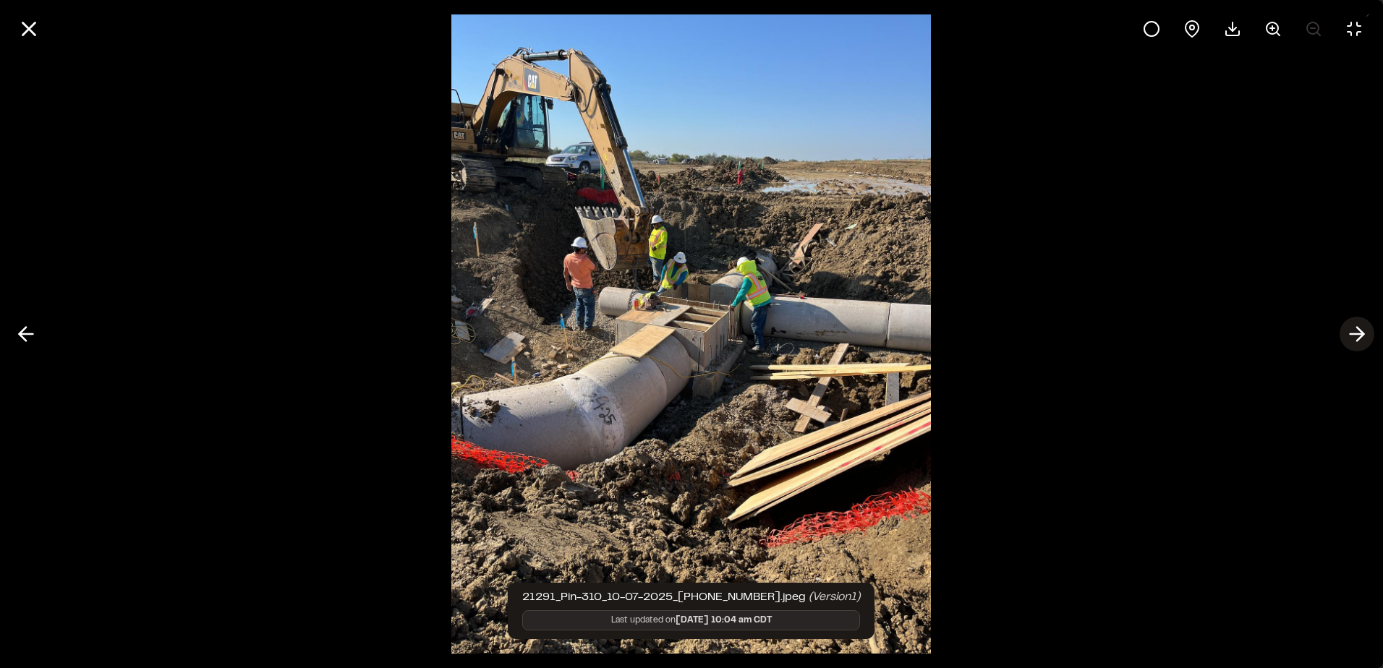
click at [1360, 329] on icon at bounding box center [1356, 334] width 23 height 25
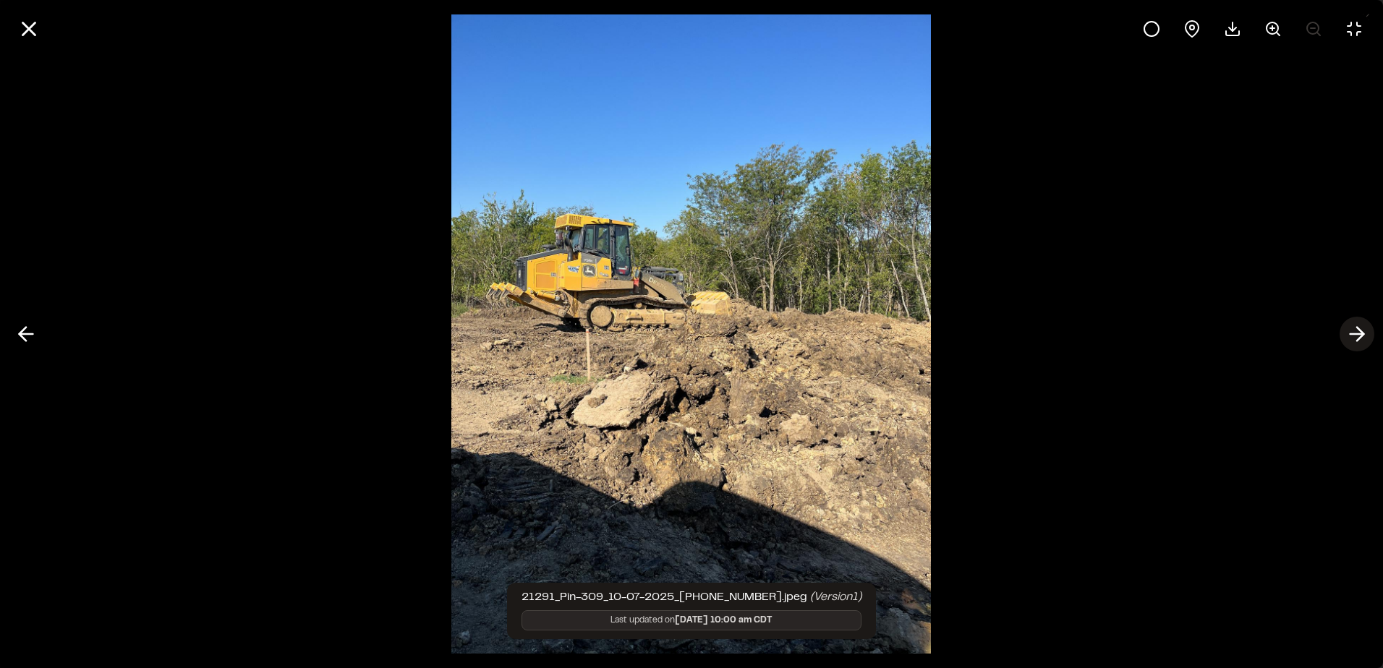
click at [1355, 334] on line at bounding box center [1357, 334] width 14 height 0
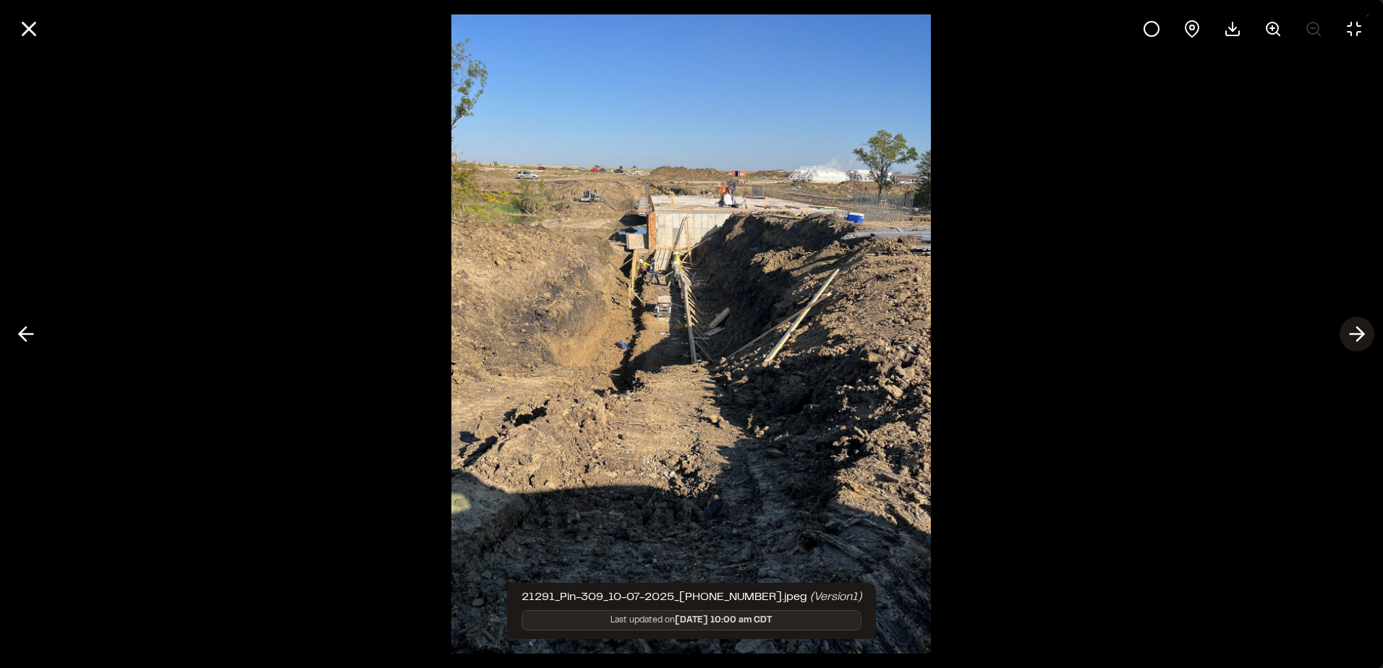
click at [1355, 334] on line at bounding box center [1357, 334] width 14 height 0
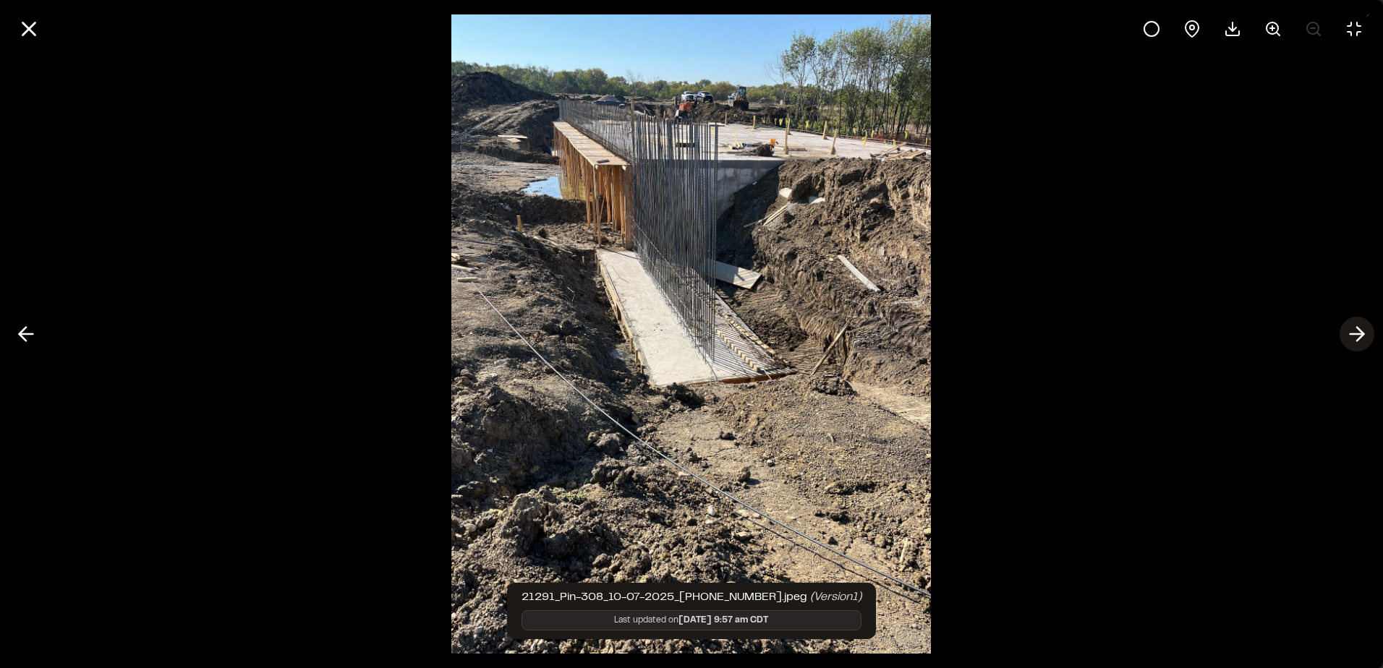
click at [1355, 334] on line at bounding box center [1357, 334] width 14 height 0
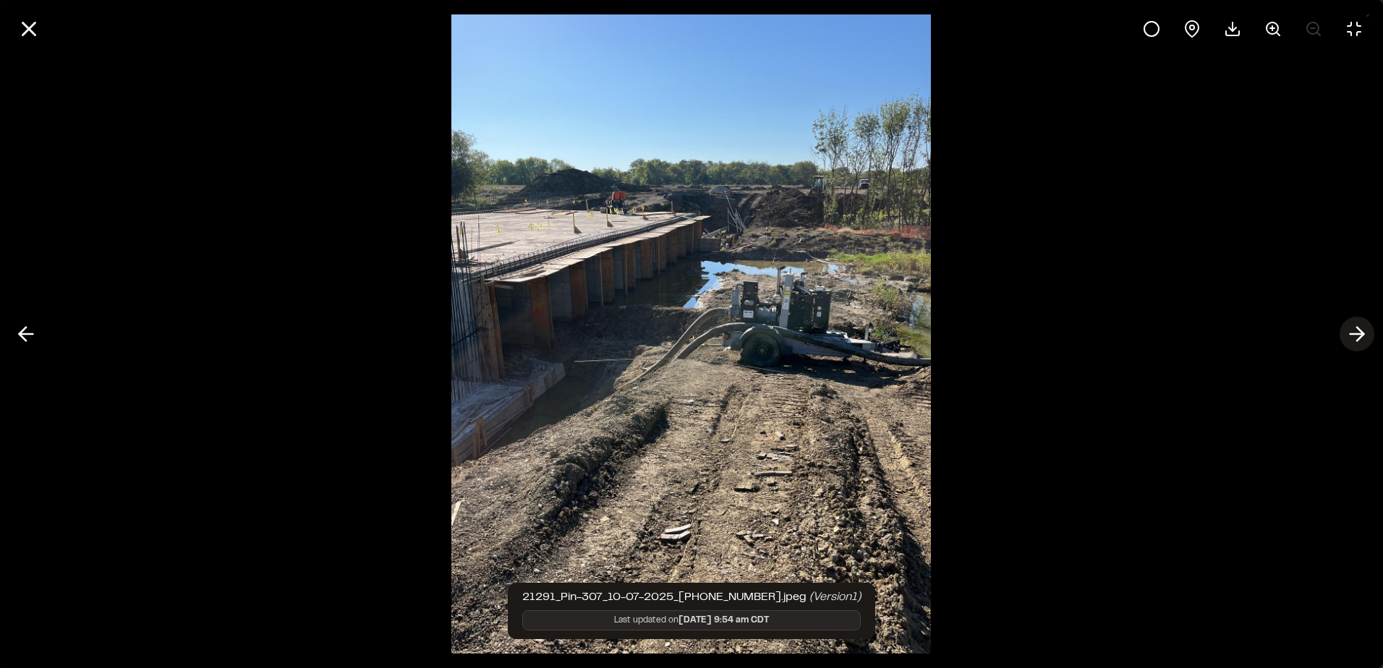
click at [1363, 337] on icon at bounding box center [1356, 334] width 23 height 25
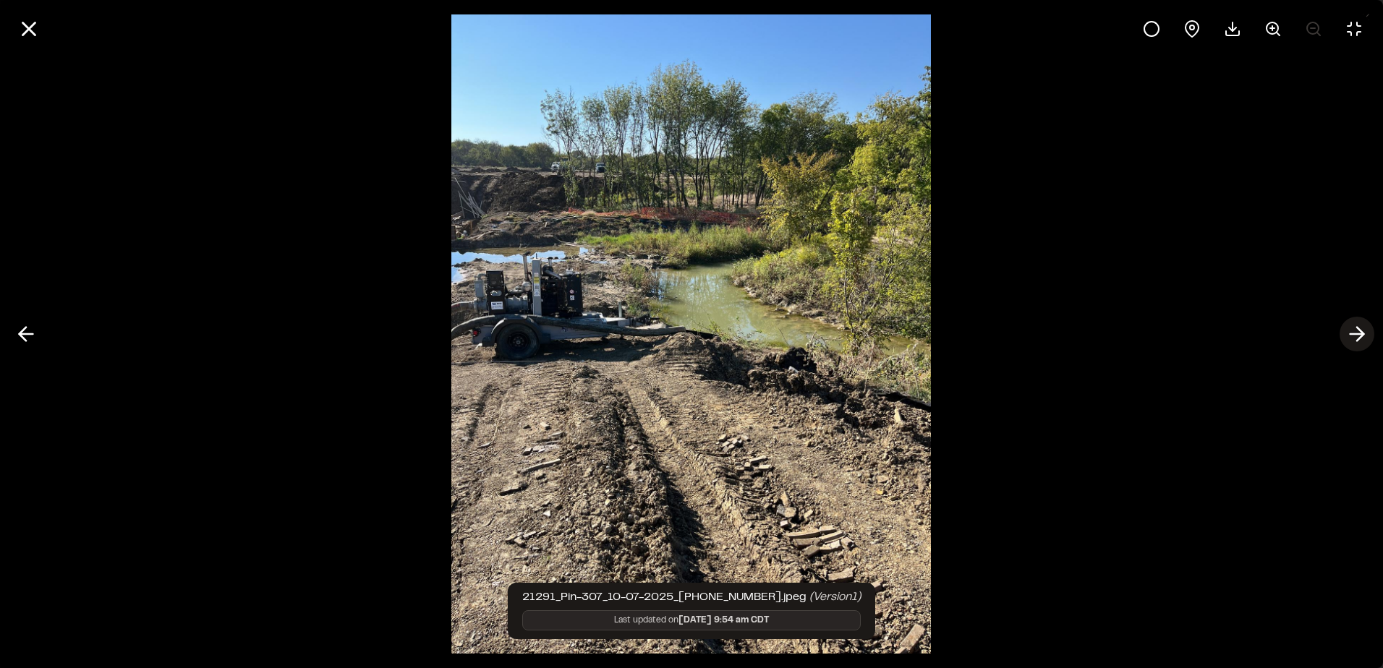
click at [1363, 337] on icon at bounding box center [1356, 334] width 23 height 25
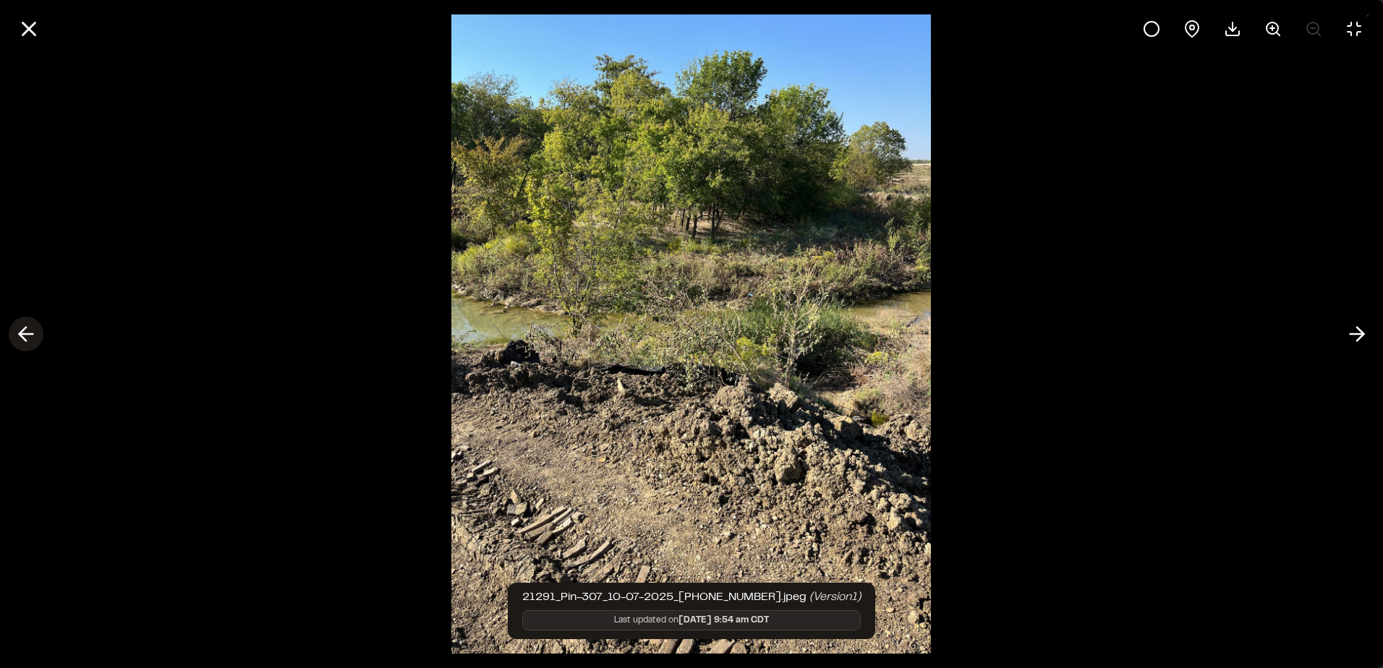
click at [22, 332] on polyline at bounding box center [23, 335] width 7 height 14
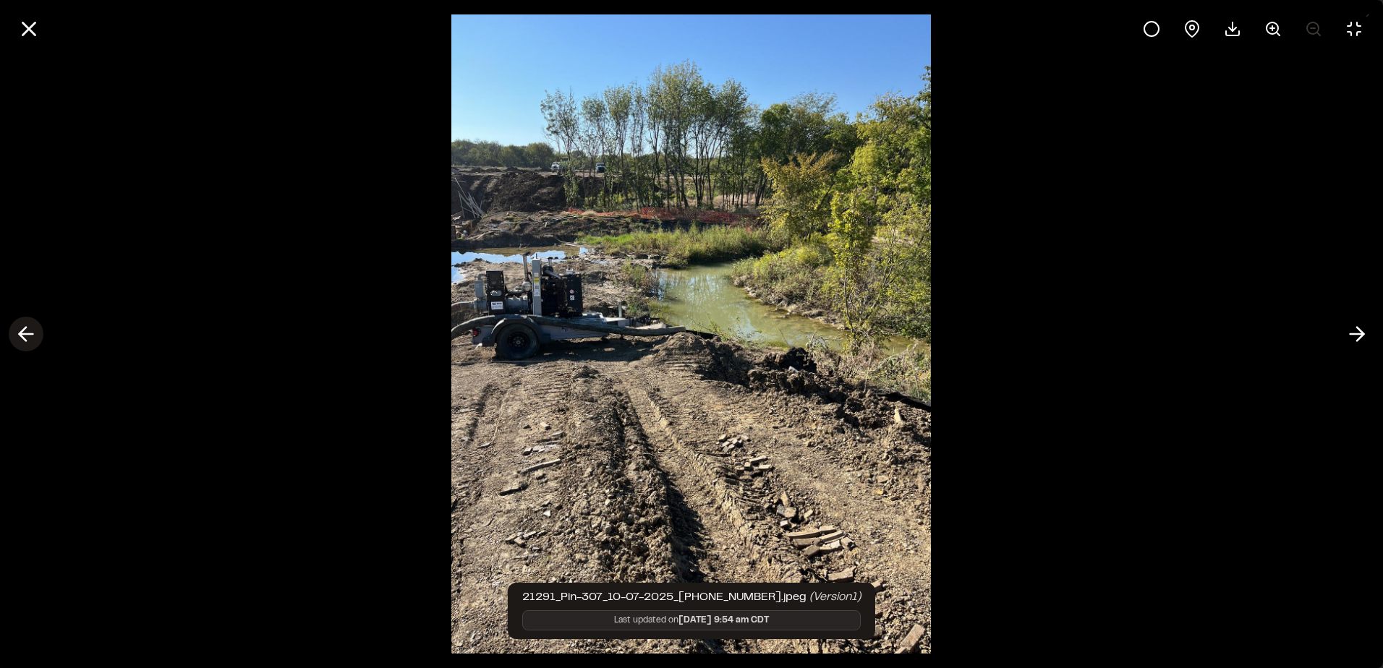
click at [40, 336] on button at bounding box center [26, 334] width 35 height 35
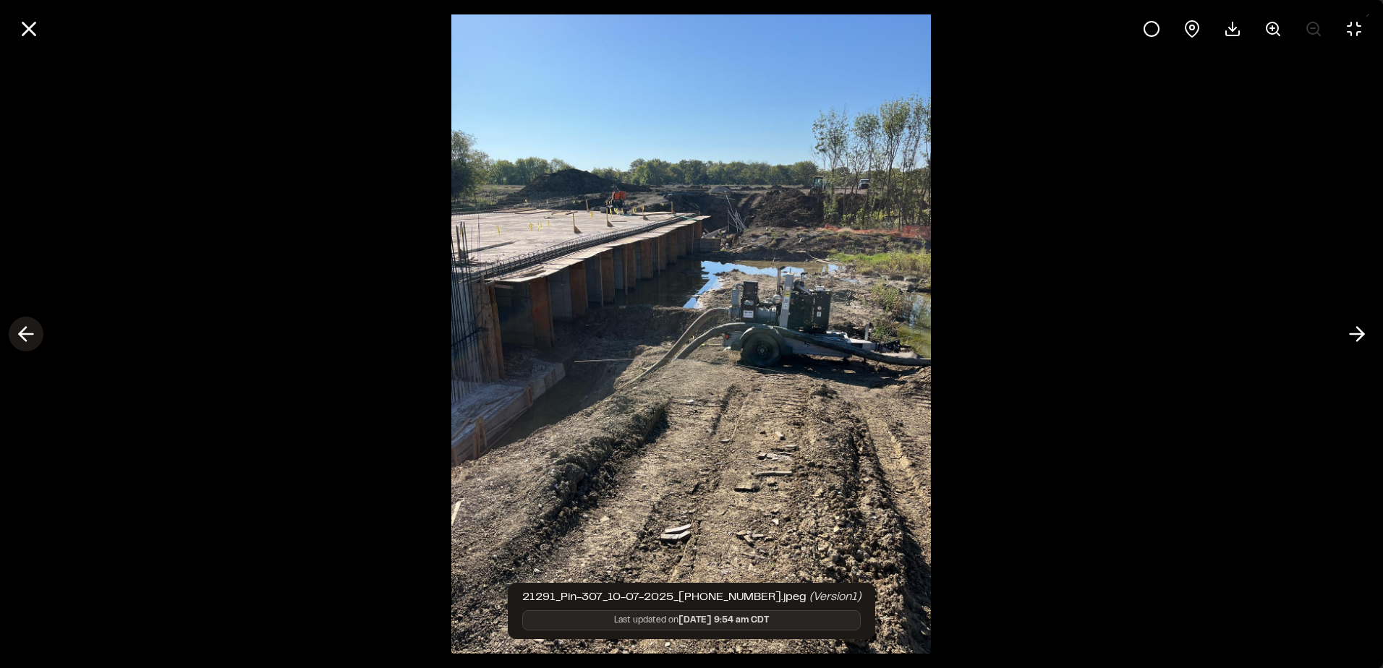
click at [40, 336] on button at bounding box center [26, 334] width 35 height 35
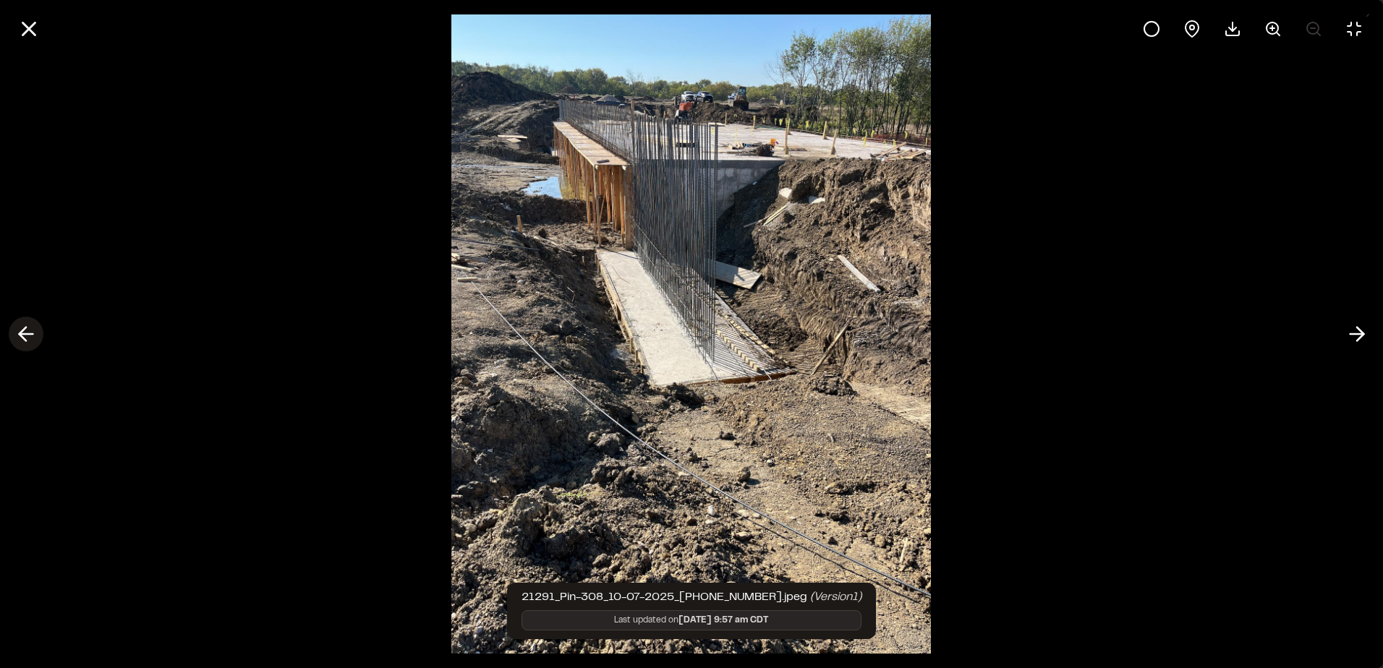
click at [40, 336] on button at bounding box center [26, 334] width 35 height 35
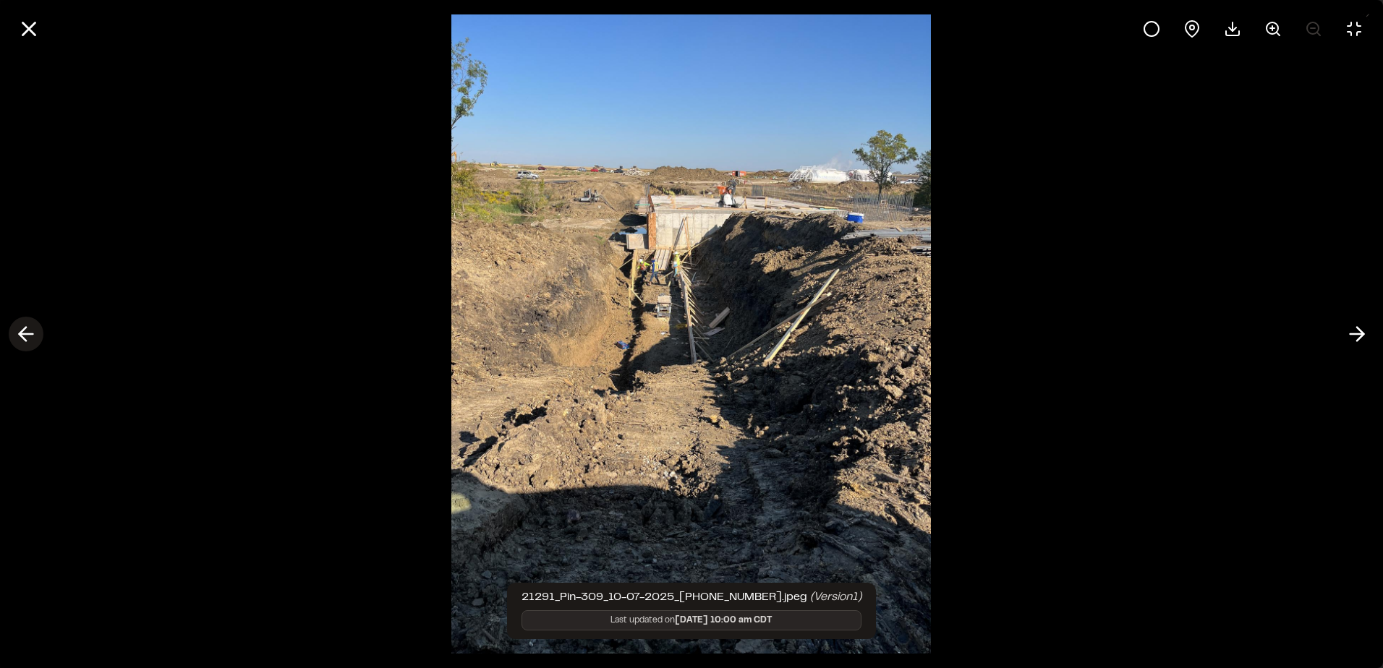
click at [40, 336] on button at bounding box center [26, 334] width 35 height 35
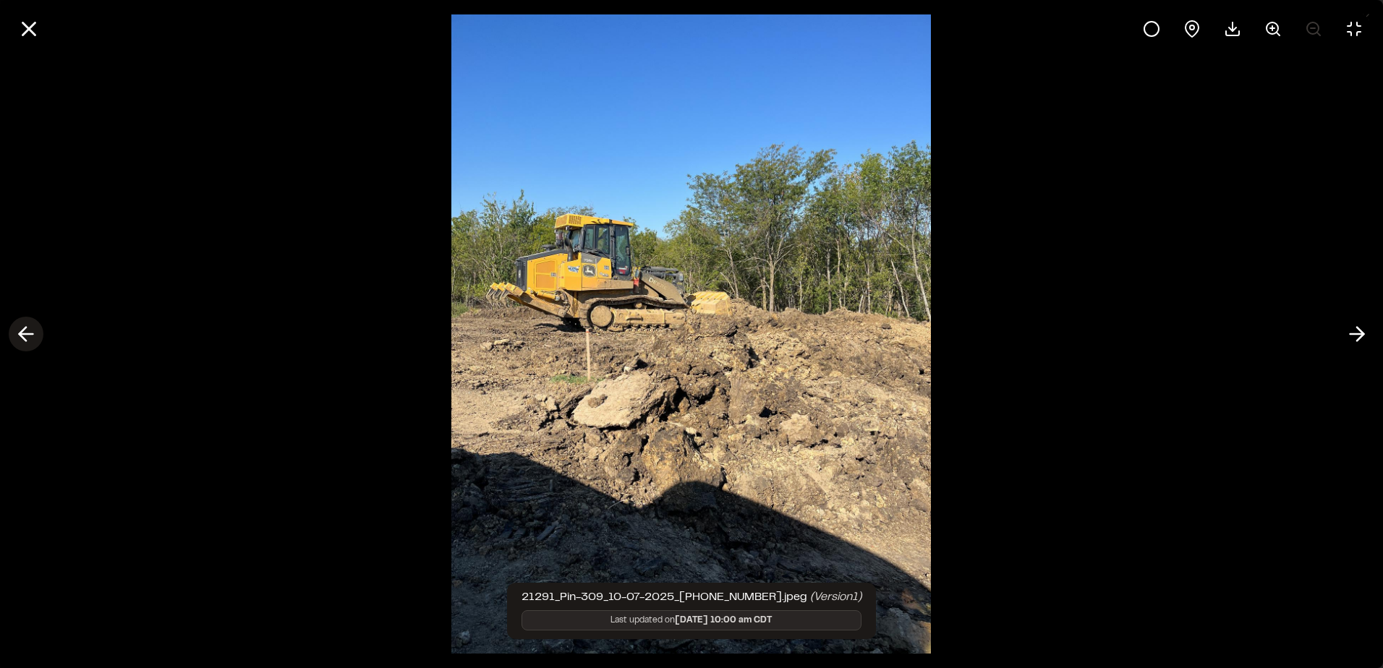
click at [40, 336] on button at bounding box center [26, 334] width 35 height 35
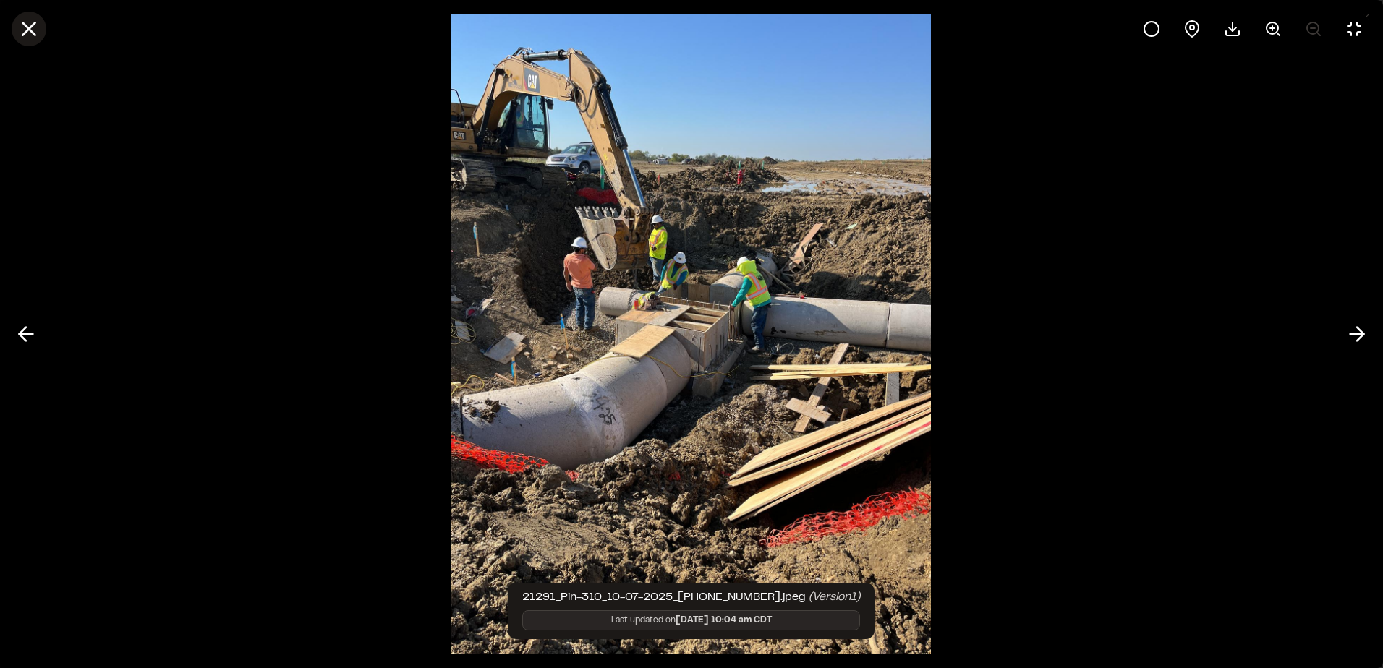
click at [30, 20] on icon at bounding box center [29, 29] width 25 height 25
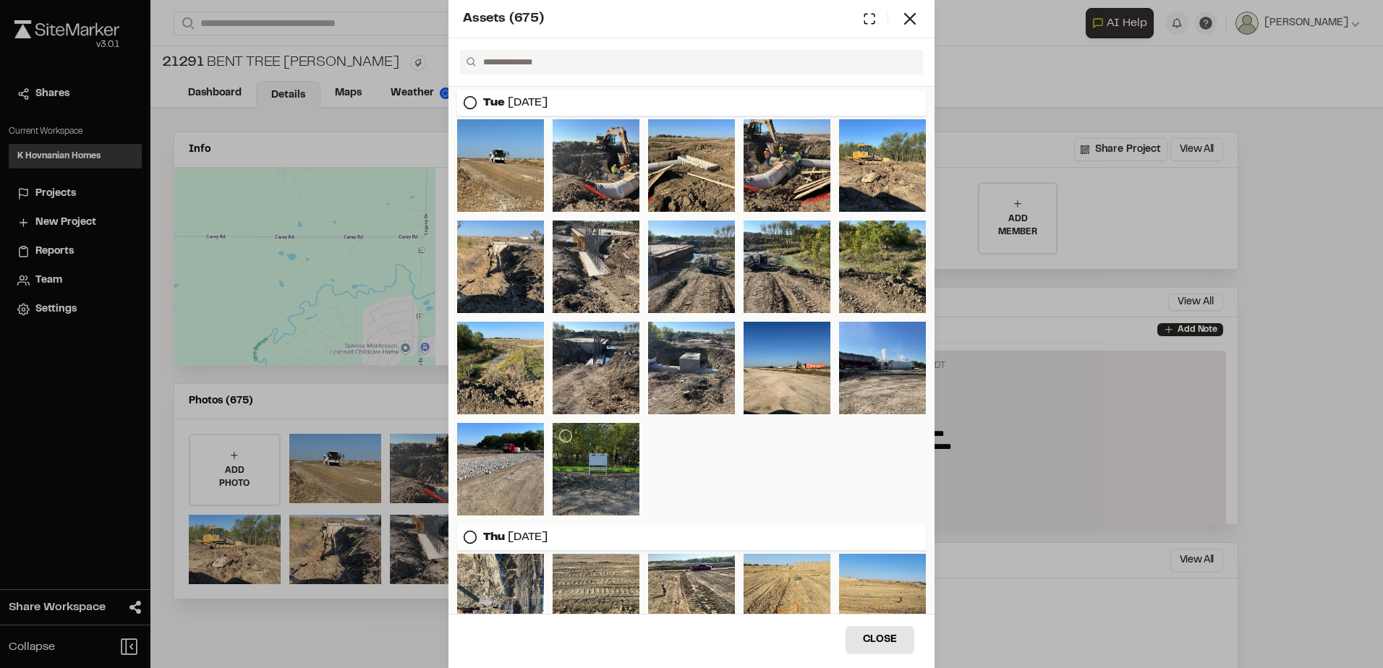
click at [581, 469] on div at bounding box center [595, 469] width 87 height 93
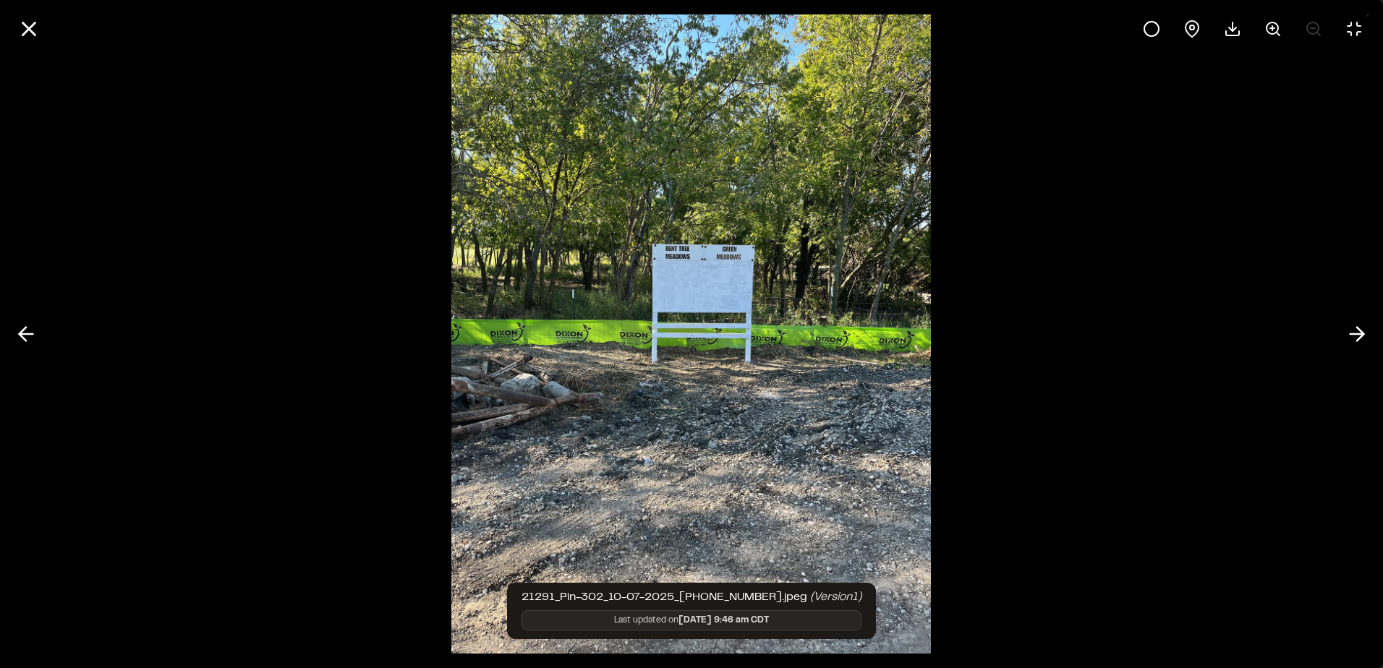
click at [255, 251] on div at bounding box center [691, 334] width 1383 height 668
click at [30, 33] on icon at bounding box center [29, 29] width 25 height 25
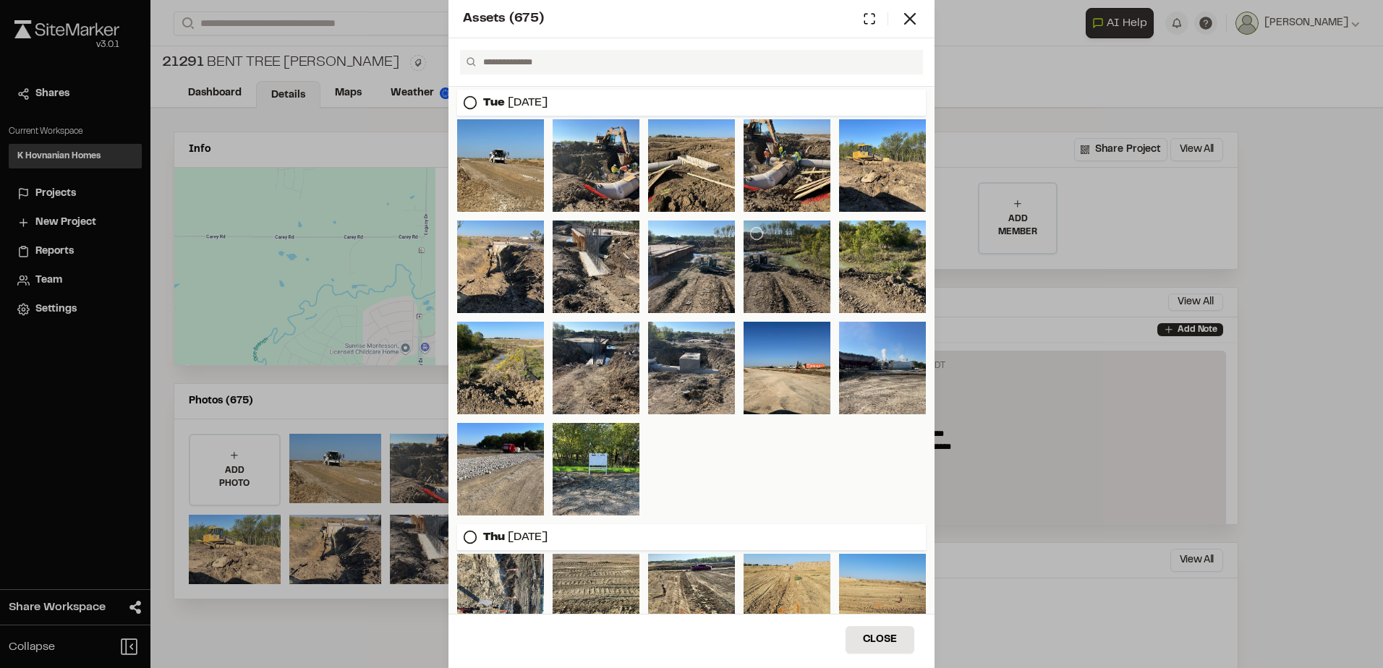
click at [795, 289] on div at bounding box center [786, 267] width 87 height 93
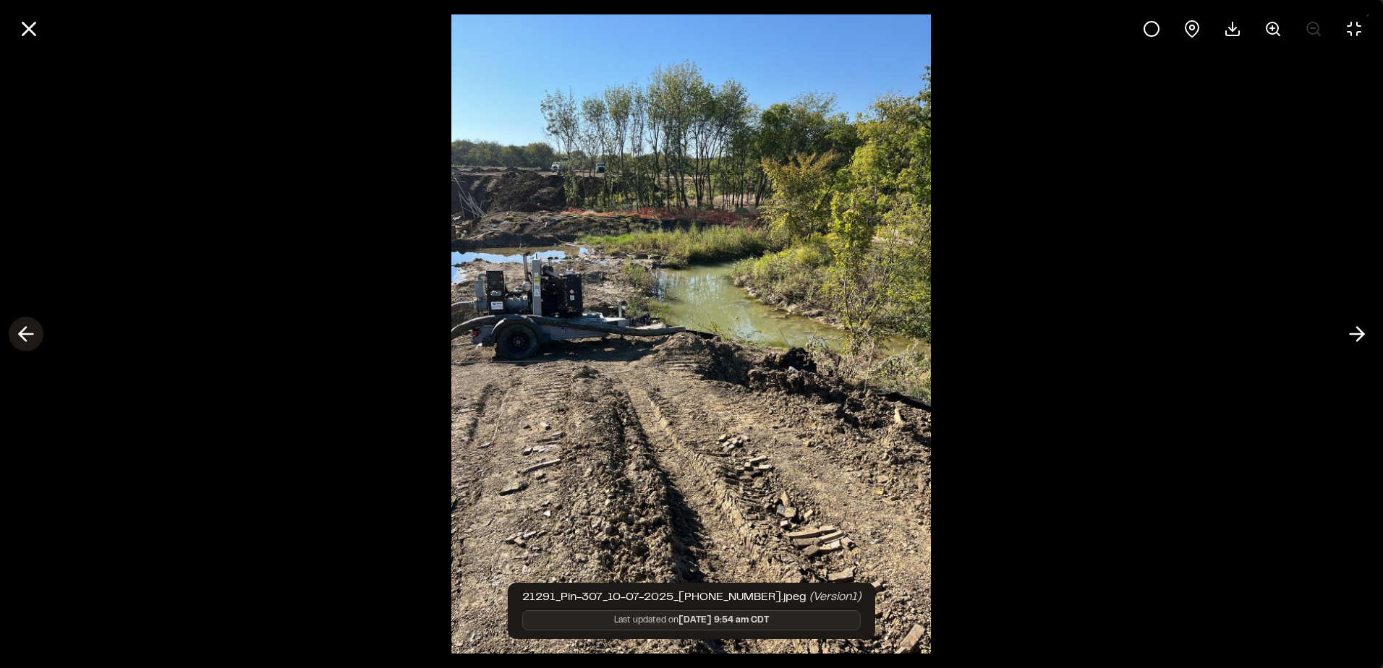
click at [14, 331] on icon at bounding box center [25, 334] width 23 height 25
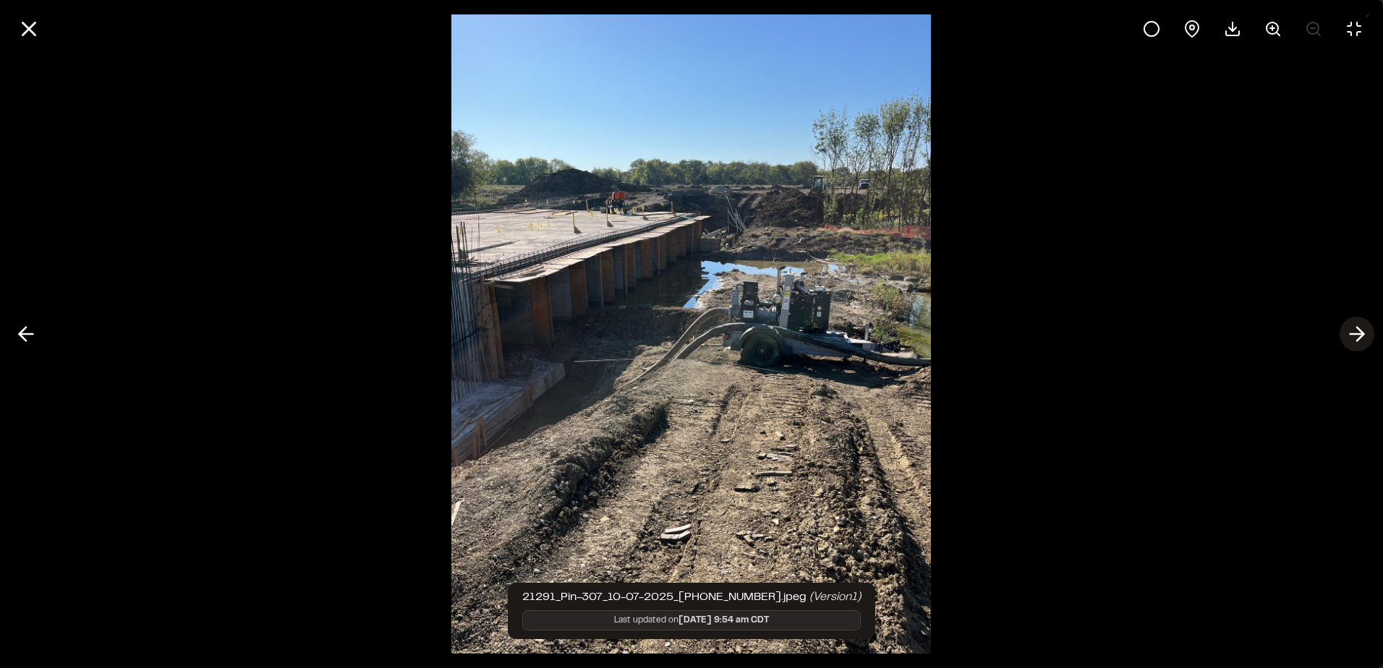
click at [1357, 322] on icon at bounding box center [1356, 334] width 23 height 25
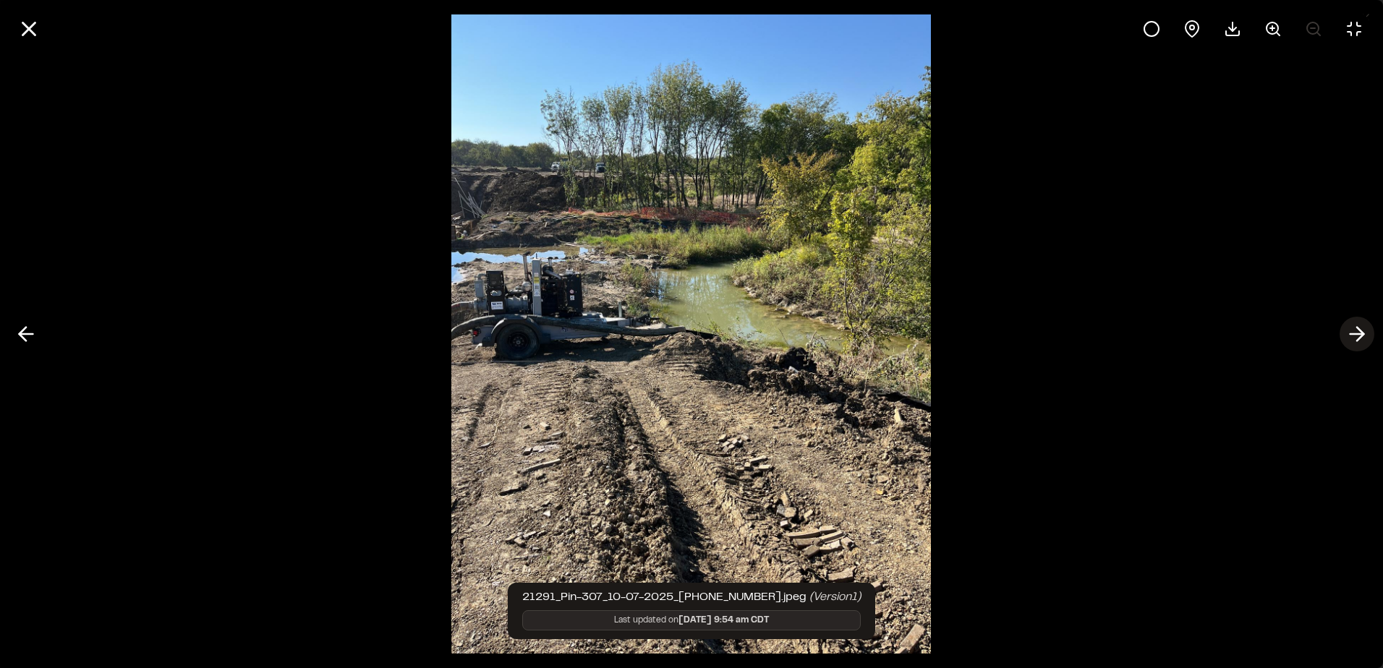
click at [1360, 328] on icon at bounding box center [1356, 334] width 23 height 25
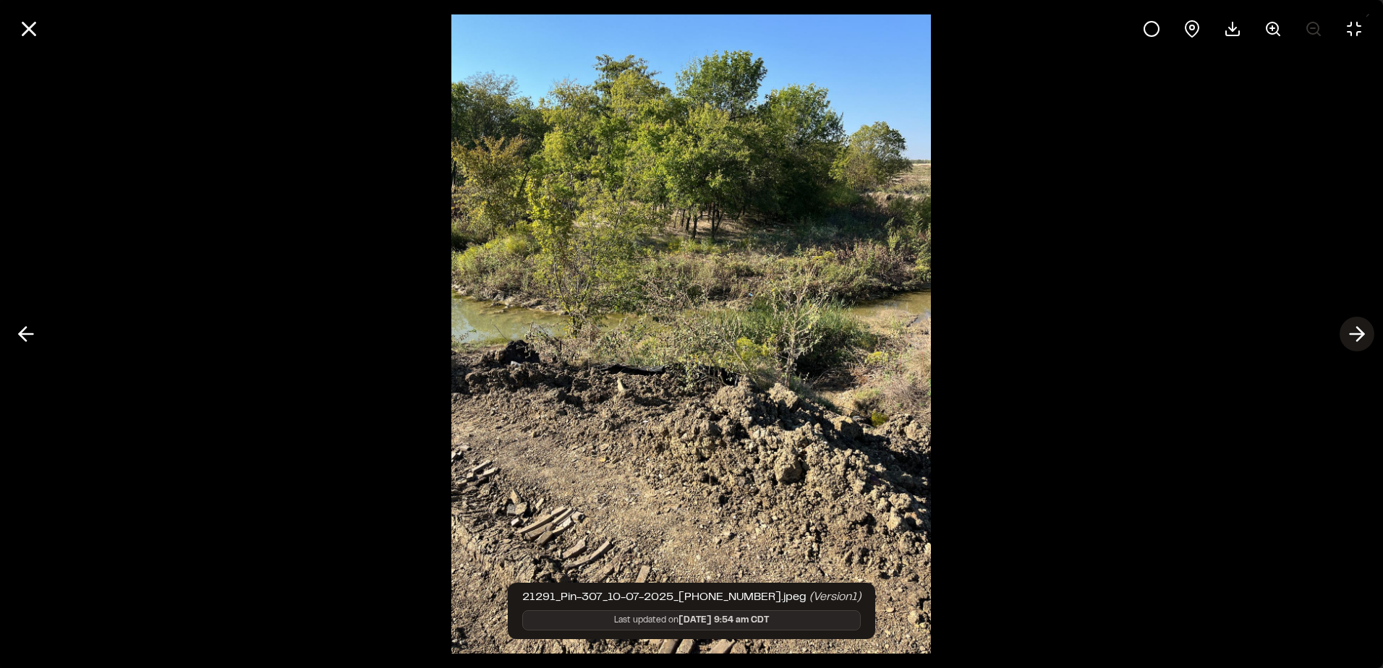
click at [1364, 331] on icon at bounding box center [1356, 334] width 23 height 25
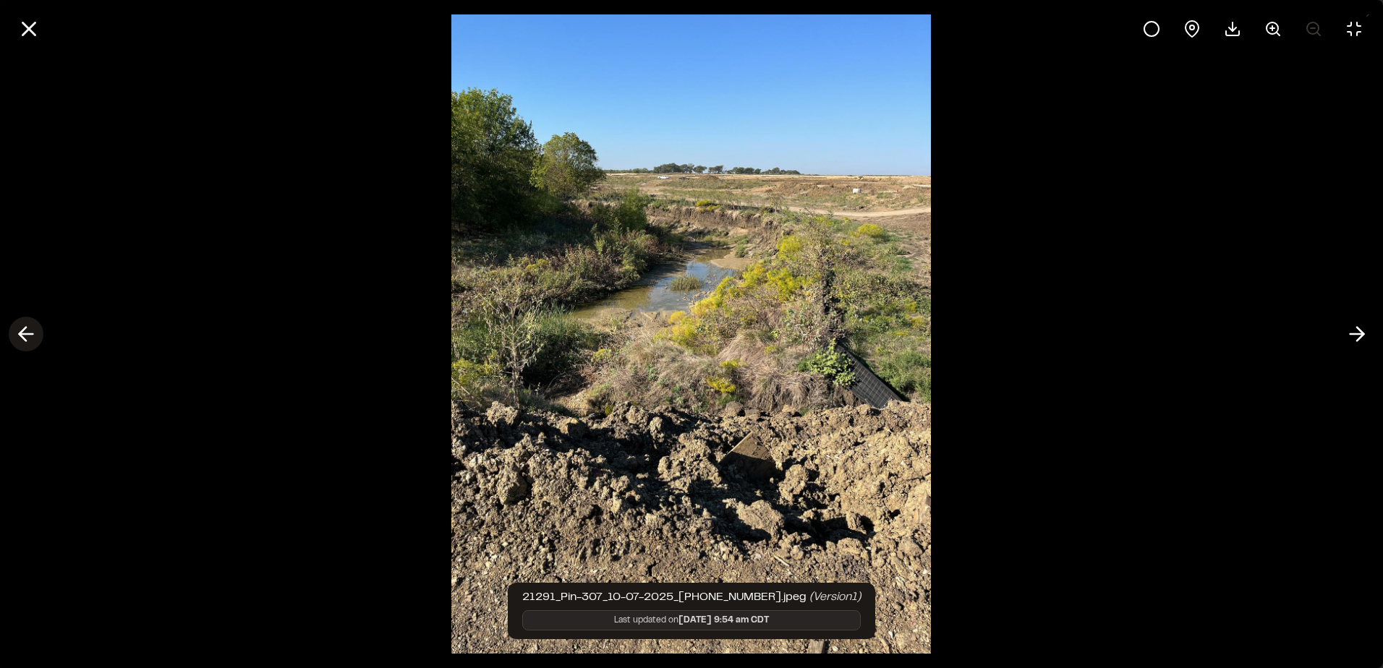
click at [30, 339] on icon at bounding box center [25, 334] width 23 height 25
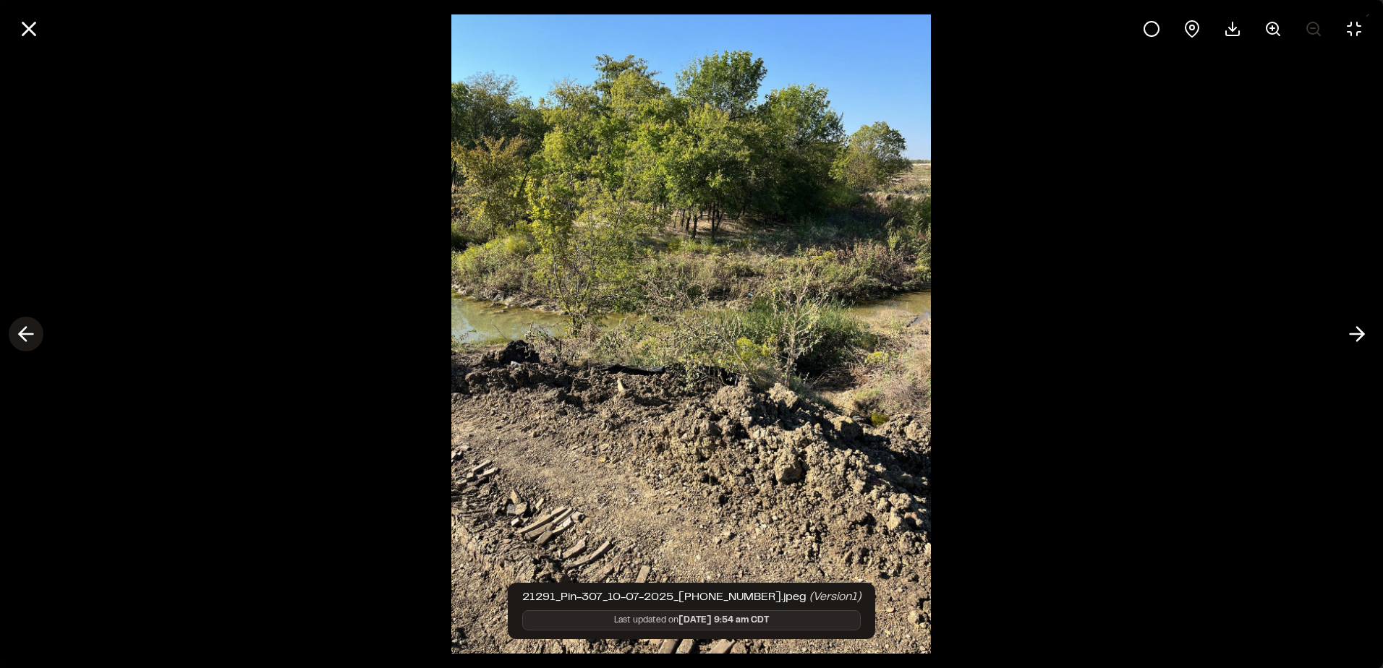
click at [29, 341] on icon at bounding box center [25, 334] width 23 height 25
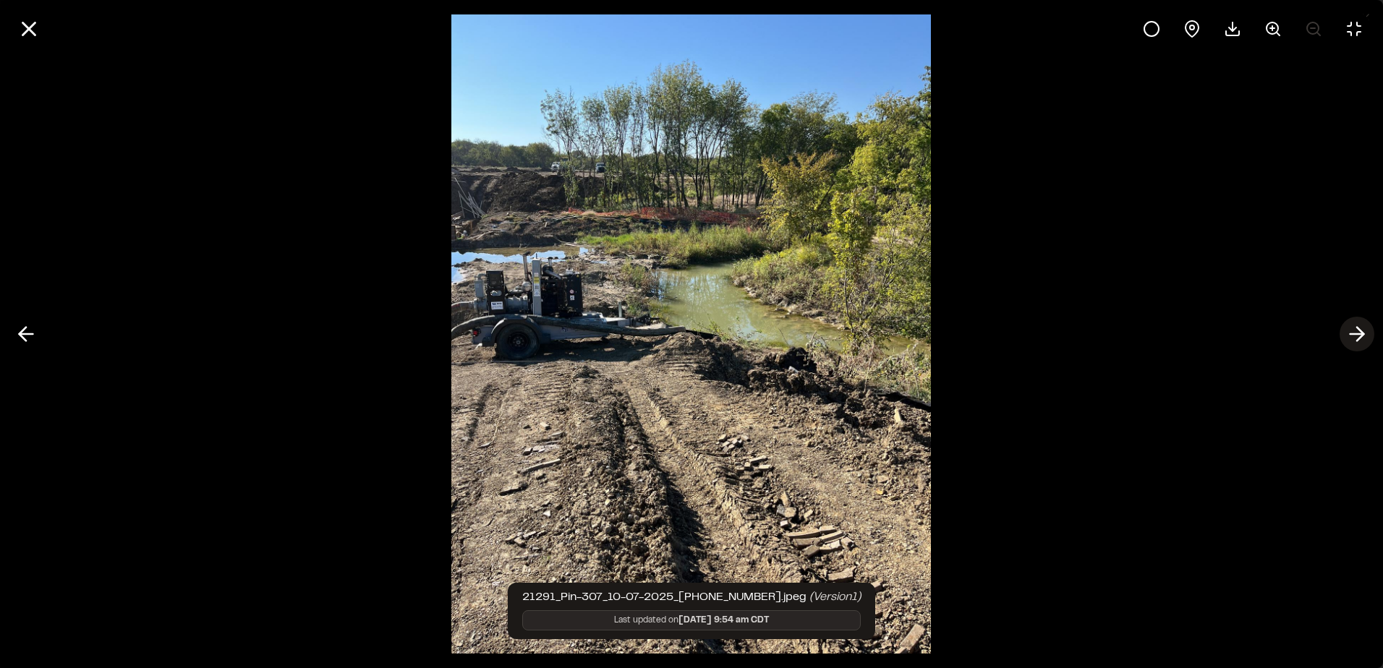
click at [1347, 336] on icon at bounding box center [1356, 334] width 23 height 25
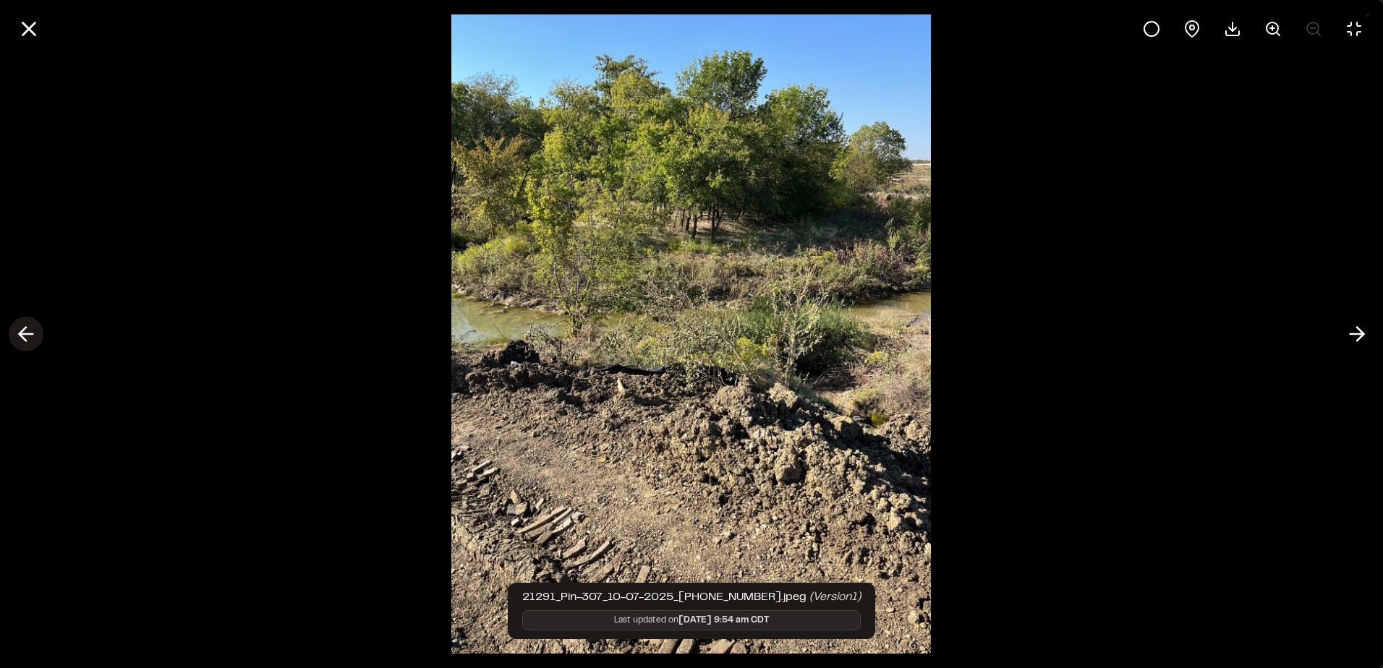
click at [33, 334] on line at bounding box center [27, 334] width 14 height 0
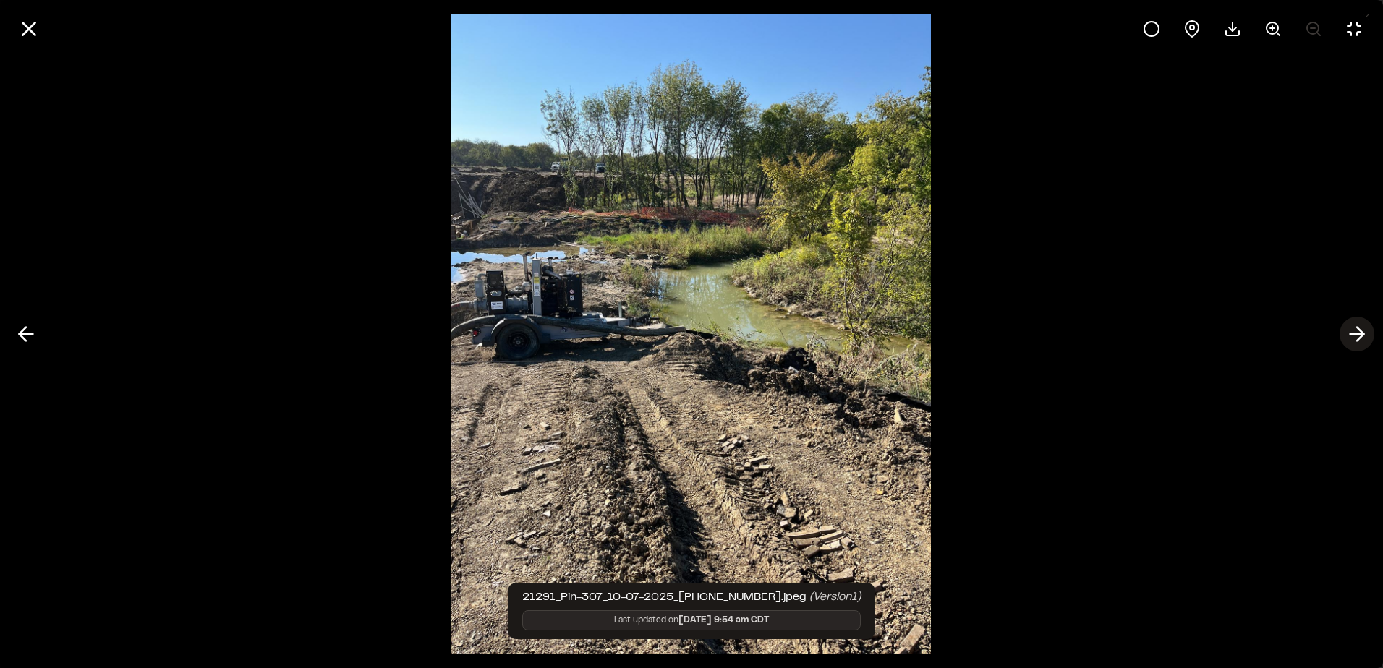
click at [1341, 339] on button at bounding box center [1356, 334] width 35 height 35
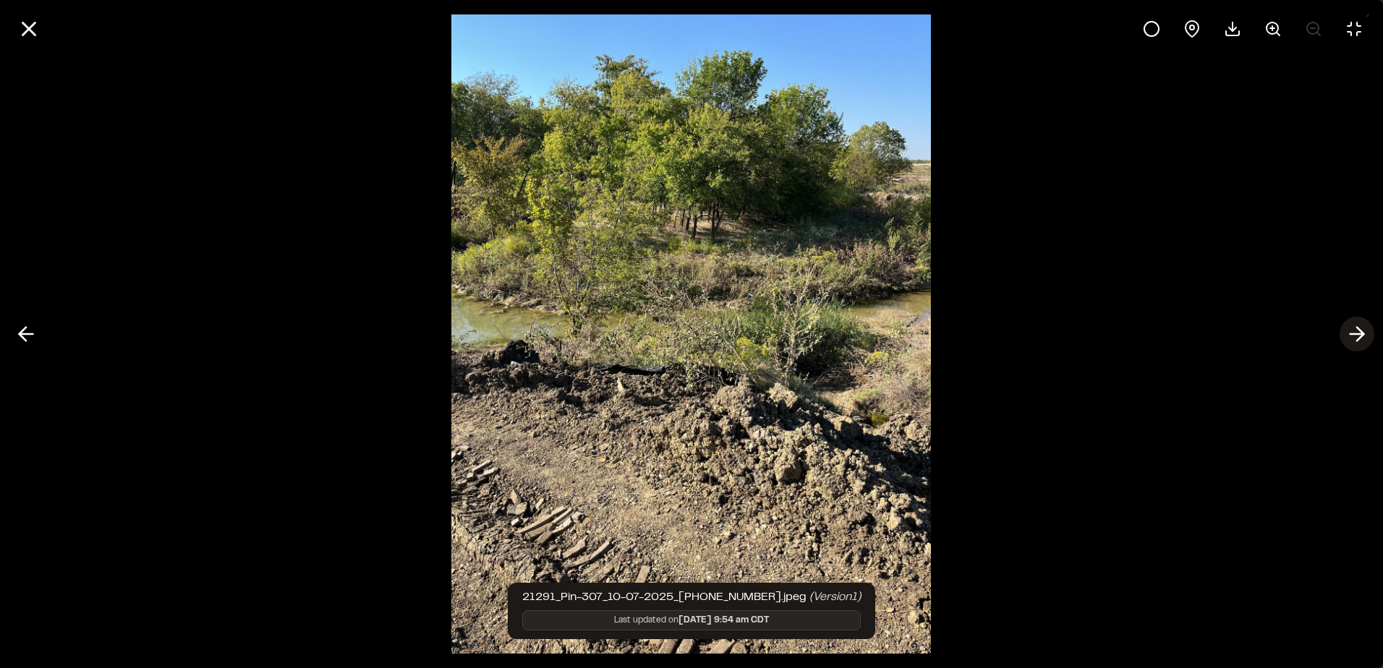
click at [1341, 339] on button at bounding box center [1356, 334] width 35 height 35
